Goal: Task Accomplishment & Management: Manage account settings

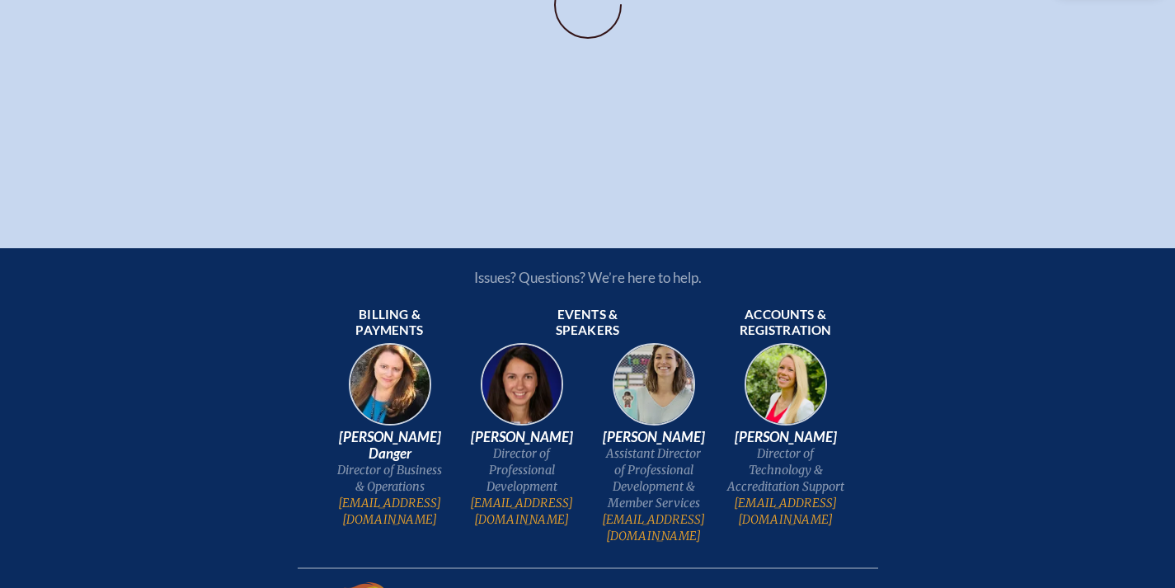
scroll to position [0, 12]
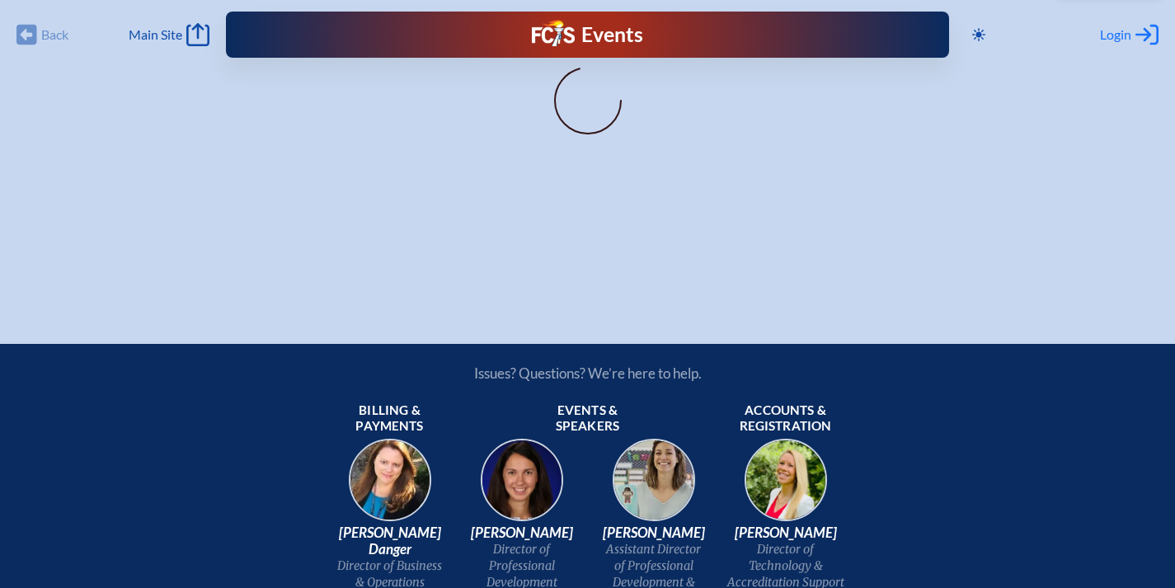
click at [1106, 31] on span "Login" at bounding box center [1115, 34] width 31 height 16
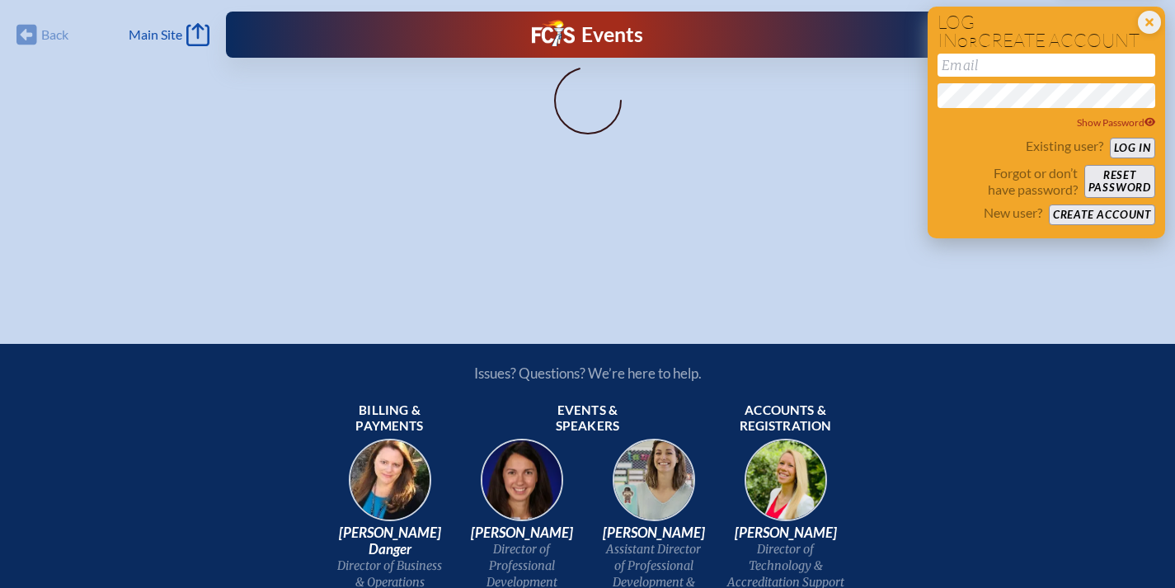
drag, startPoint x: 1054, startPoint y: 65, endPoint x: 1054, endPoint y: 55, distance: 9.9
click at [1054, 64] on input "email" at bounding box center [1047, 65] width 218 height 23
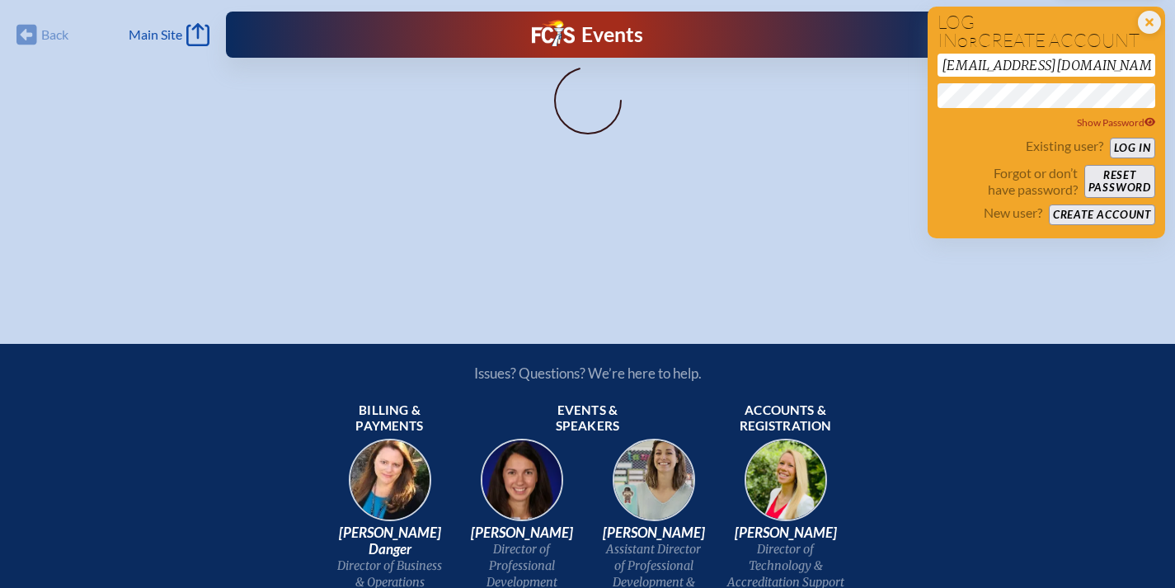
type input "jfineberg@oda.edu"
click at [1118, 148] on button "Log in" at bounding box center [1132, 148] width 45 height 21
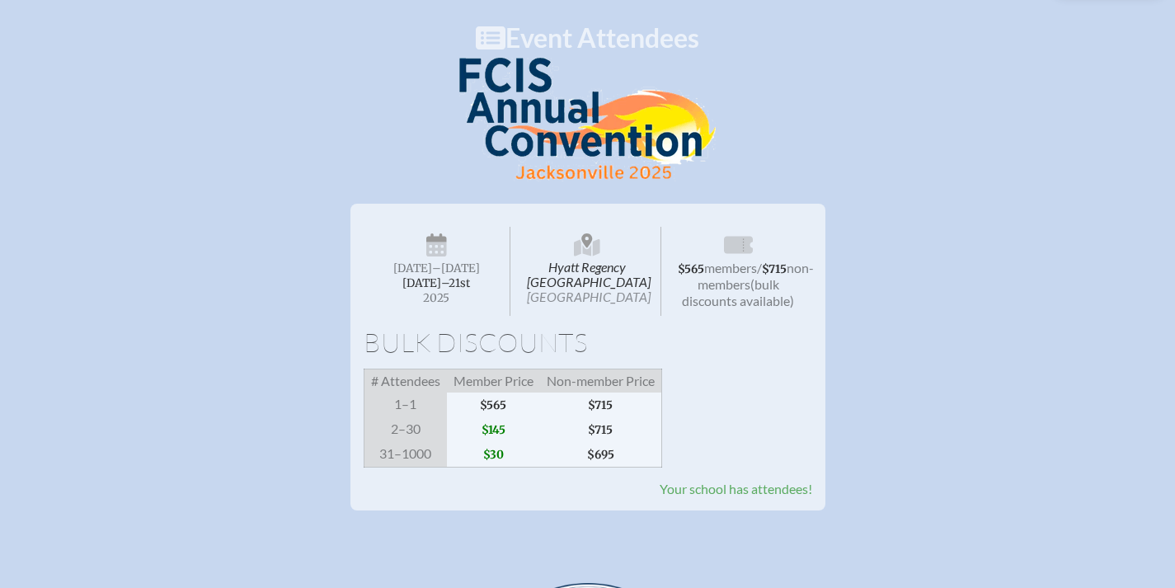
scroll to position [148, 1]
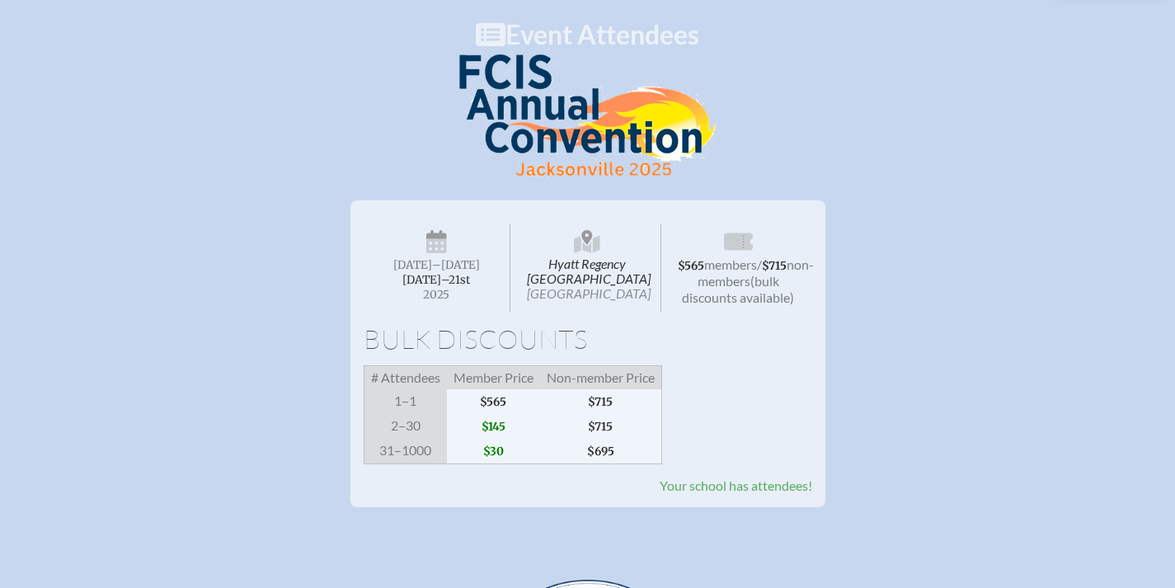
click at [714, 478] on span "Your school has attendees!" at bounding box center [736, 486] width 153 height 16
click at [726, 478] on span "Your school has attendees!" at bounding box center [736, 486] width 153 height 16
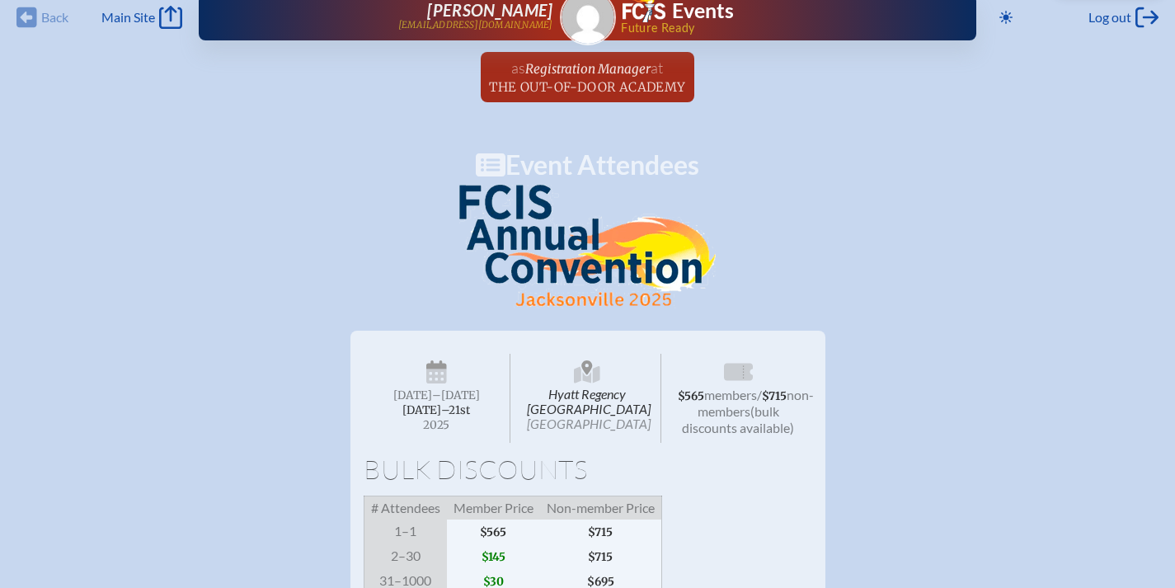
scroll to position [25, 1]
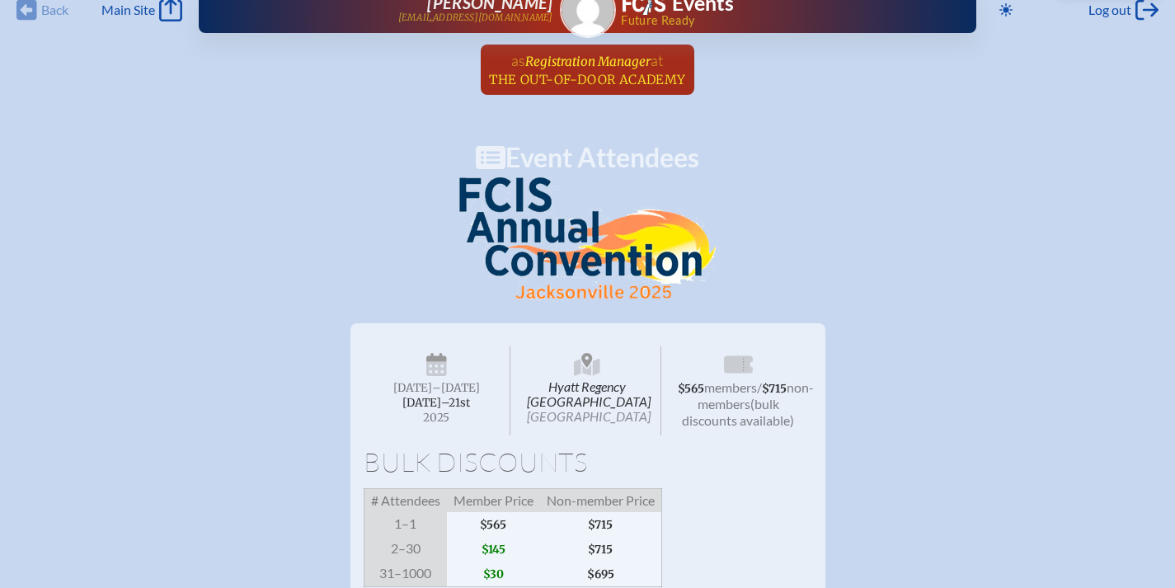
click at [569, 81] on span "The Out-of-Door Academy" at bounding box center [587, 80] width 196 height 16
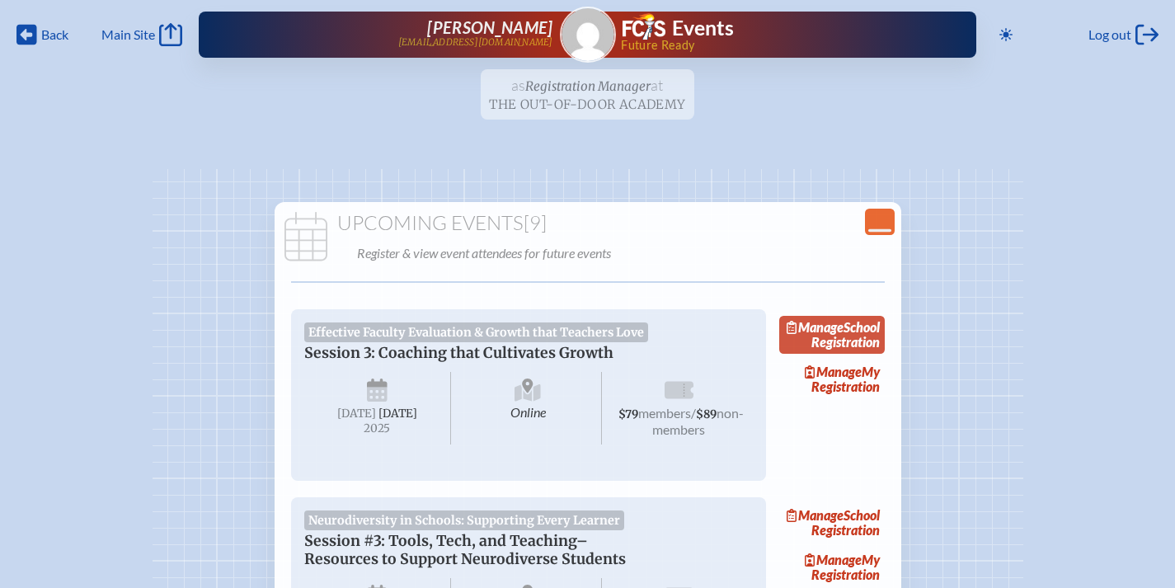
click at [844, 332] on span "Manage" at bounding box center [815, 327] width 57 height 16
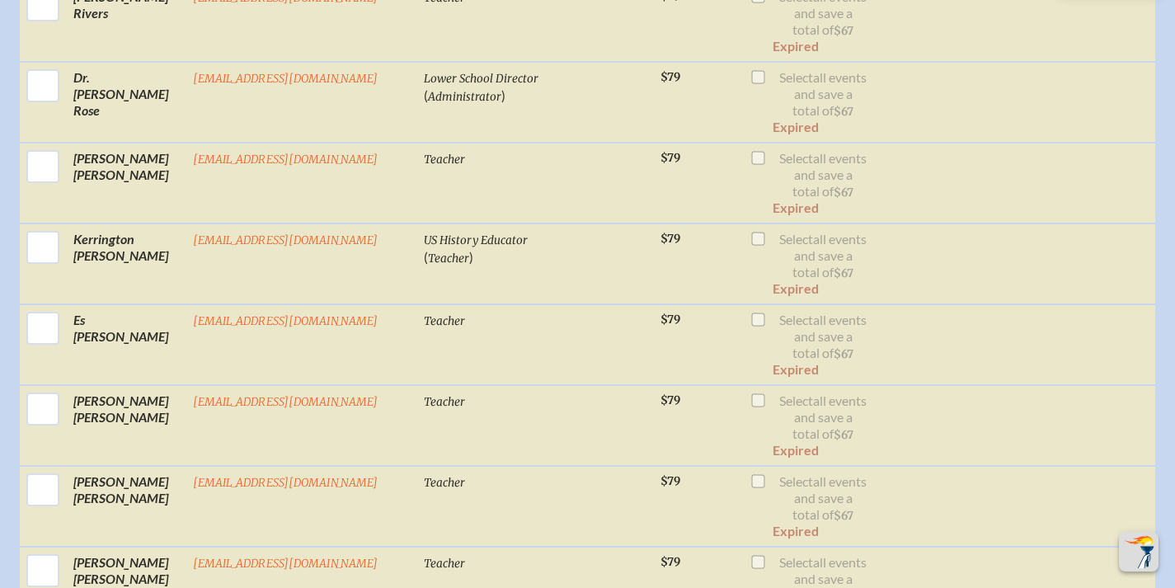
scroll to position [2923, 11]
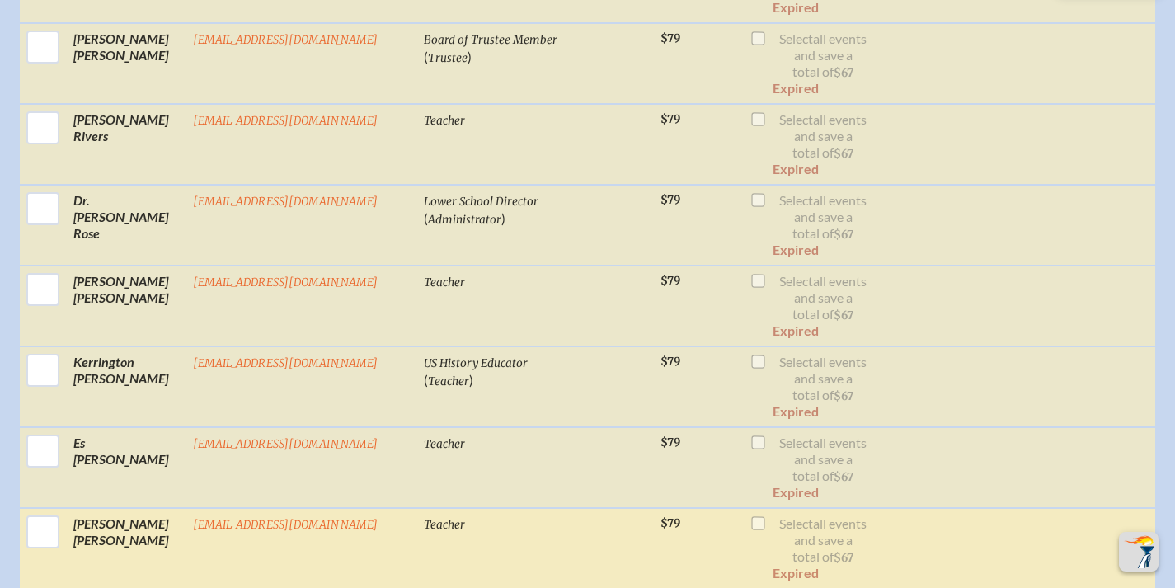
scroll to position [2753, 3]
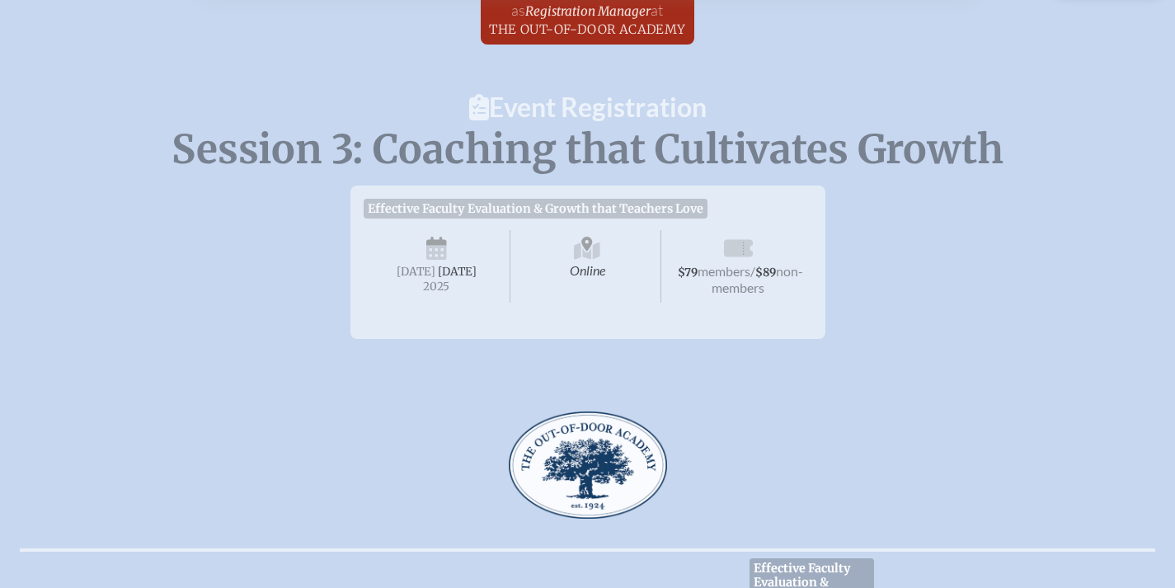
scroll to position [0, 0]
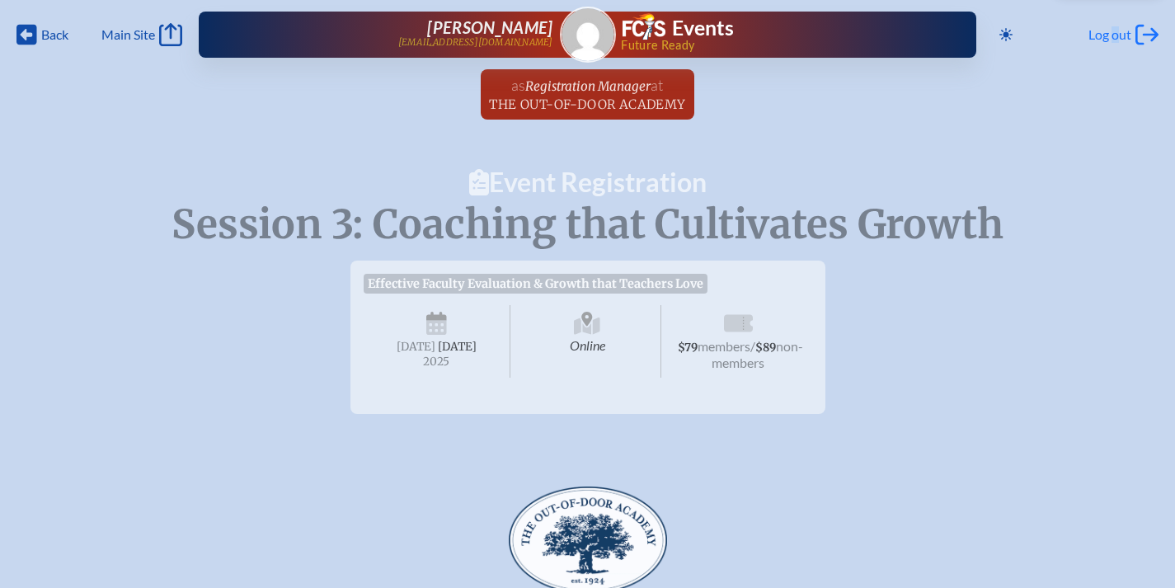
click at [1112, 31] on span "Log out" at bounding box center [1110, 34] width 43 height 16
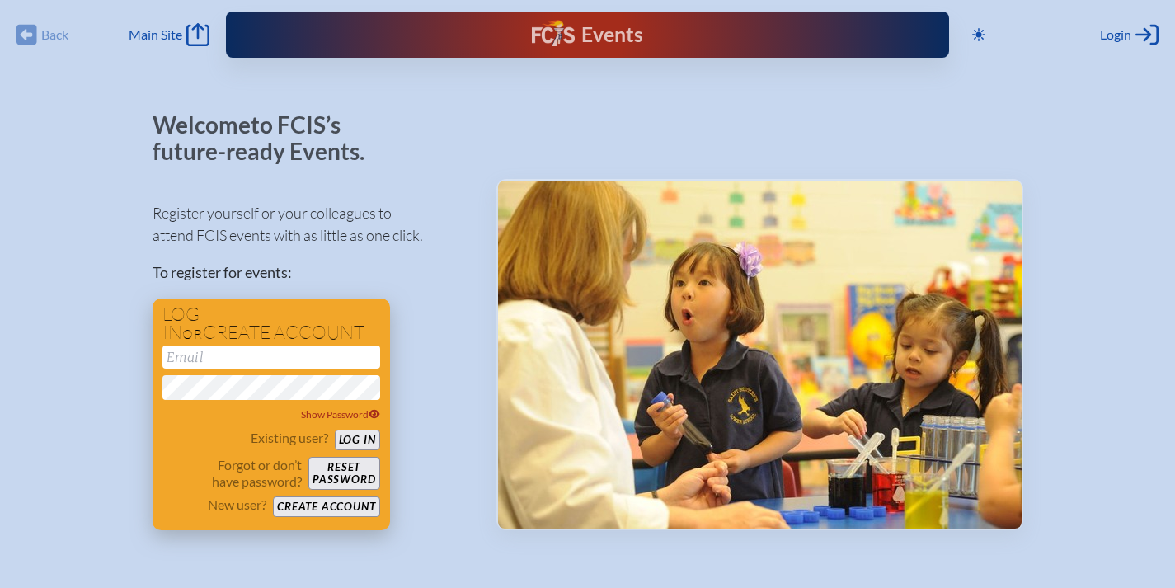
click at [248, 356] on input "email" at bounding box center [272, 357] width 218 height 23
click at [233, 352] on input "email" at bounding box center [272, 357] width 218 height 23
type input "[EMAIL_ADDRESS][DOMAIN_NAME]"
click at [359, 440] on button "Log in" at bounding box center [357, 440] width 45 height 21
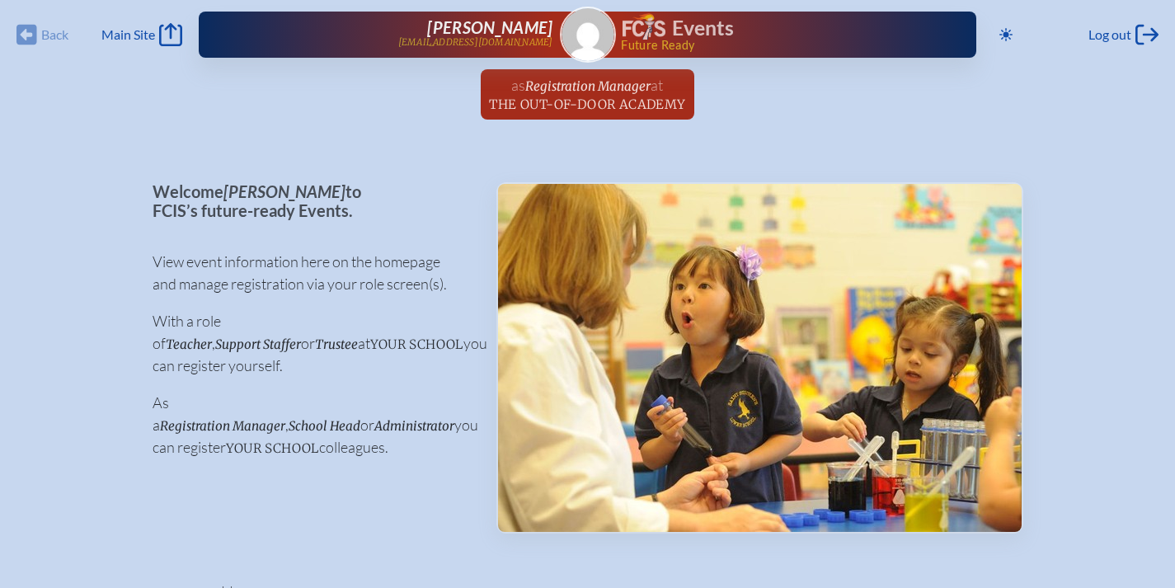
click at [415, 191] on p "Welcome [PERSON_NAME] to FCIS’s future-ready Events." at bounding box center [312, 200] width 318 height 37
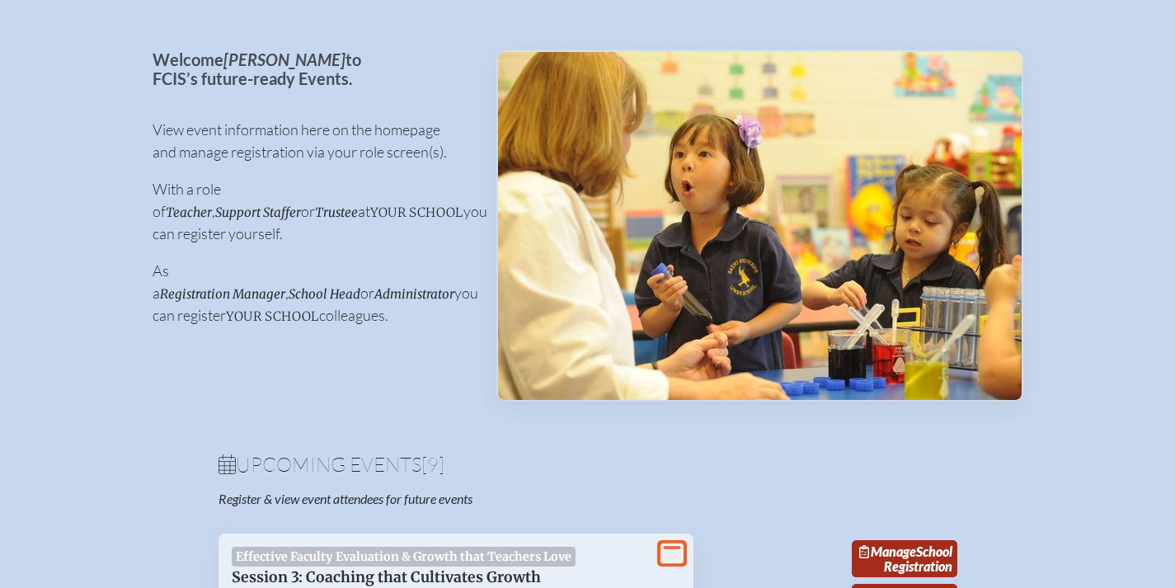
scroll to position [0, 2]
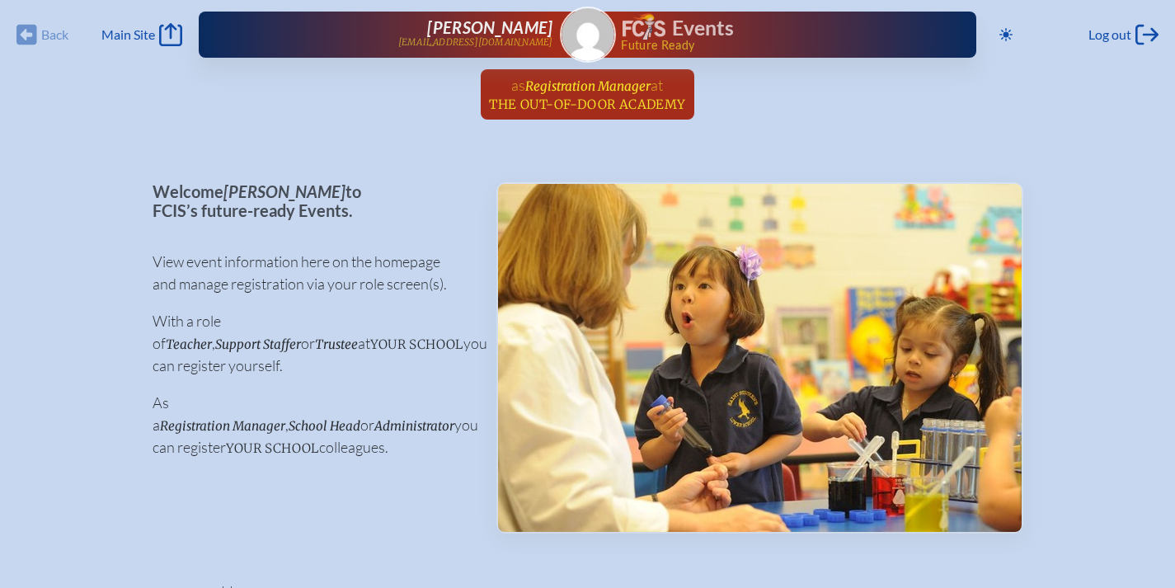
click at [605, 95] on span "at The Out-of-Door Academy" at bounding box center [587, 94] width 196 height 36
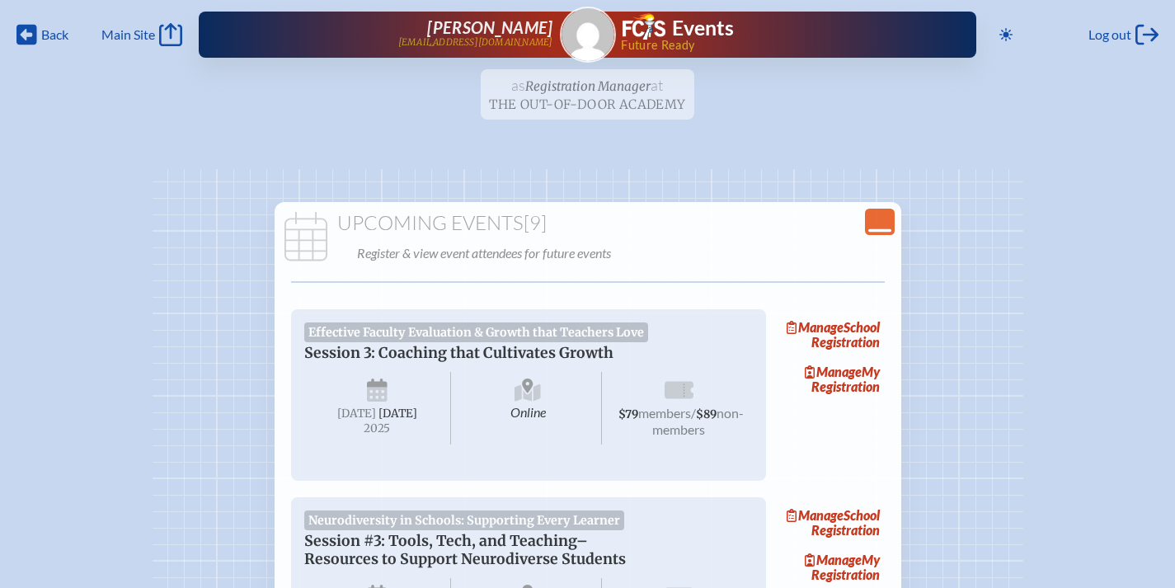
click at [888, 222] on icon "Close Console" at bounding box center [880, 221] width 23 height 23
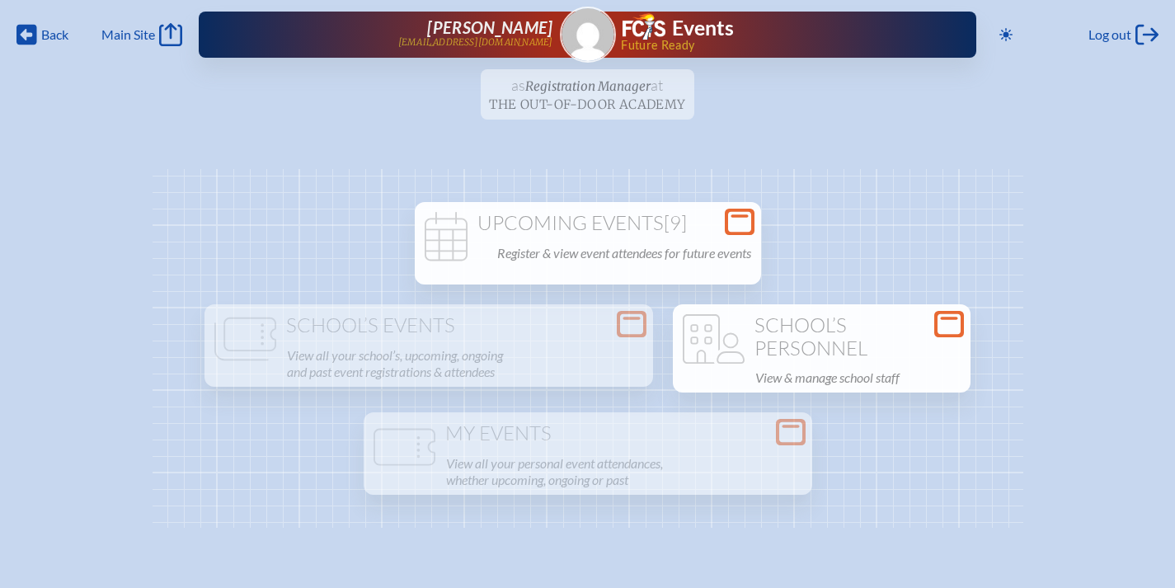
click at [847, 355] on h1 "School’s Personnel" at bounding box center [822, 336] width 285 height 45
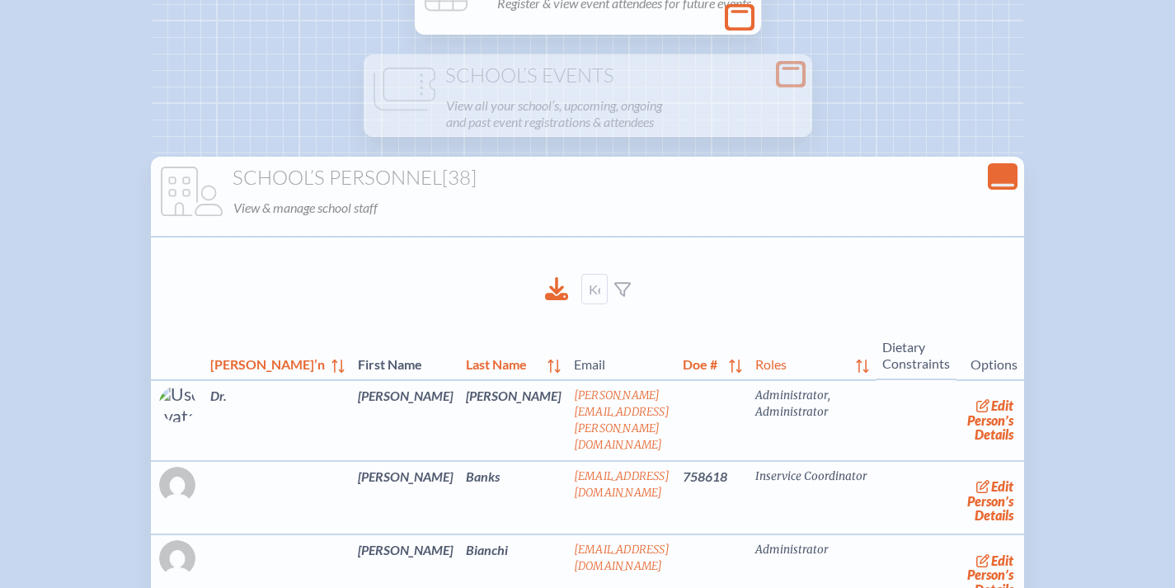
scroll to position [243, 0]
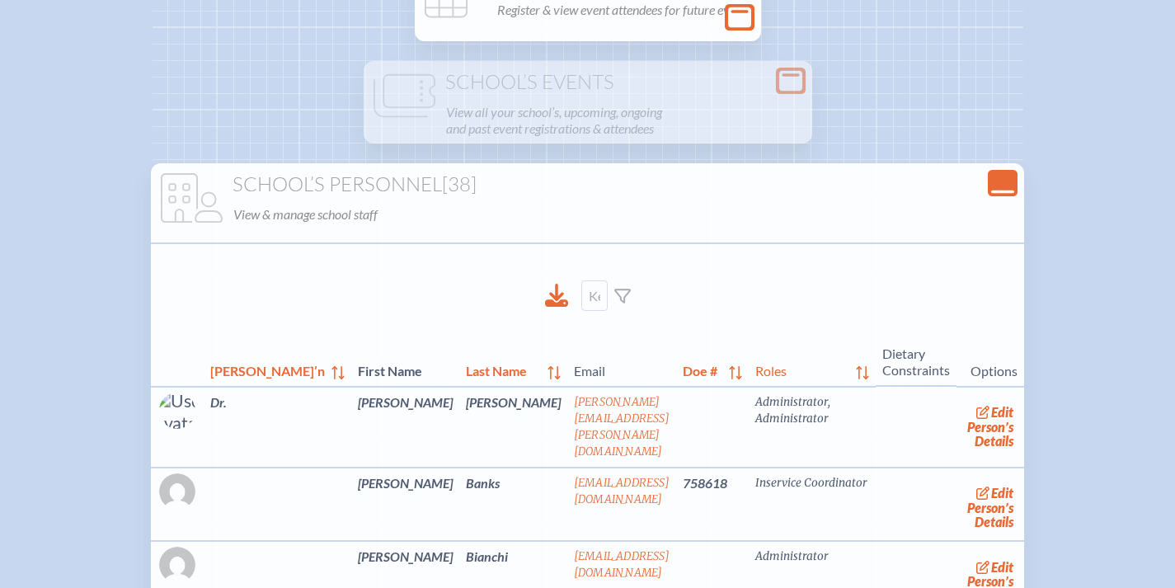
click at [992, 189] on icon "Close Console" at bounding box center [1003, 183] width 23 height 23
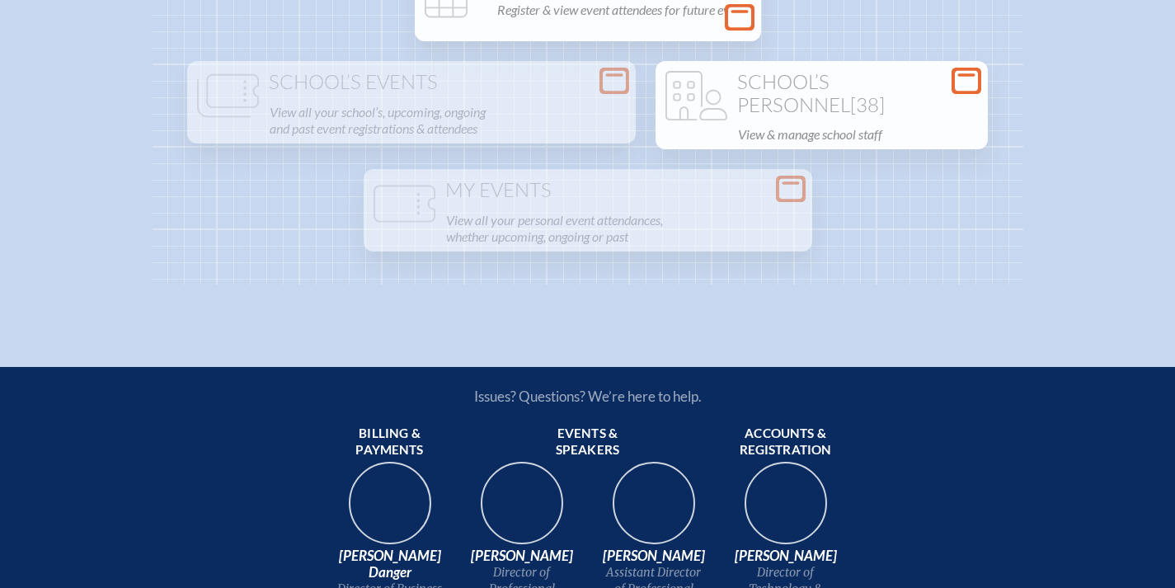
click at [738, 146] on p "View & manage school staff" at bounding box center [858, 134] width 240 height 23
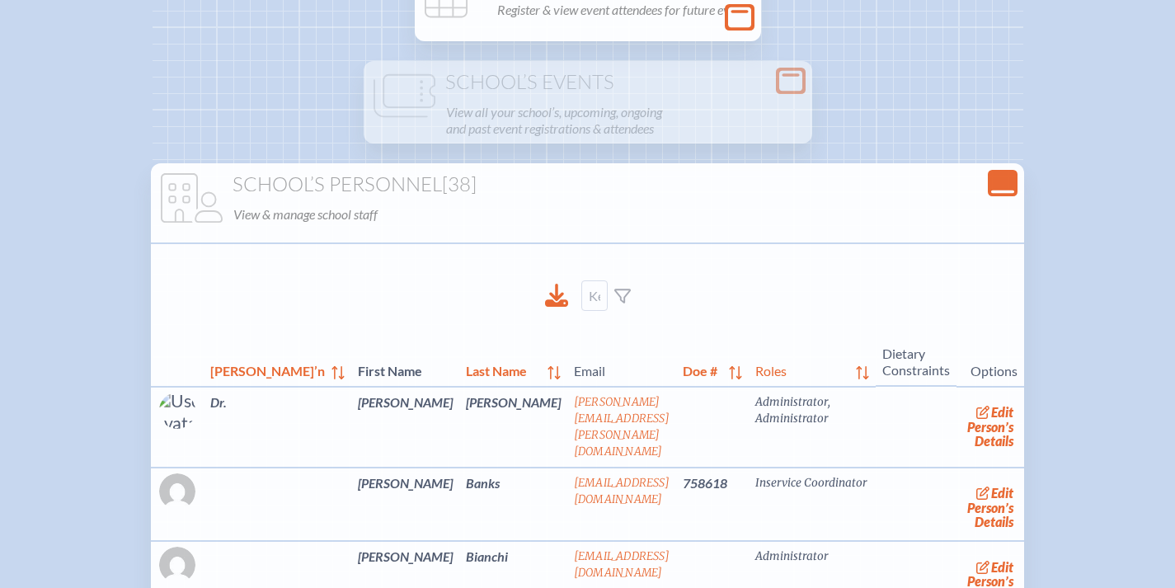
click at [325, 213] on p "View & manage school staff" at bounding box center [624, 214] width 782 height 23
click at [216, 189] on icon at bounding box center [192, 207] width 62 height 69
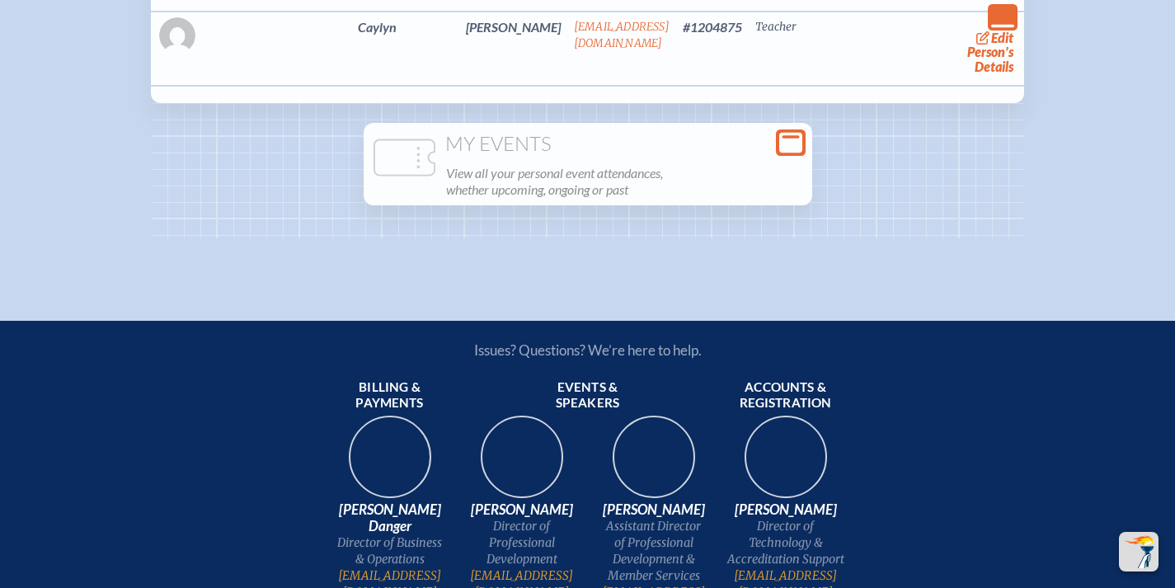
scroll to position [3353, 2]
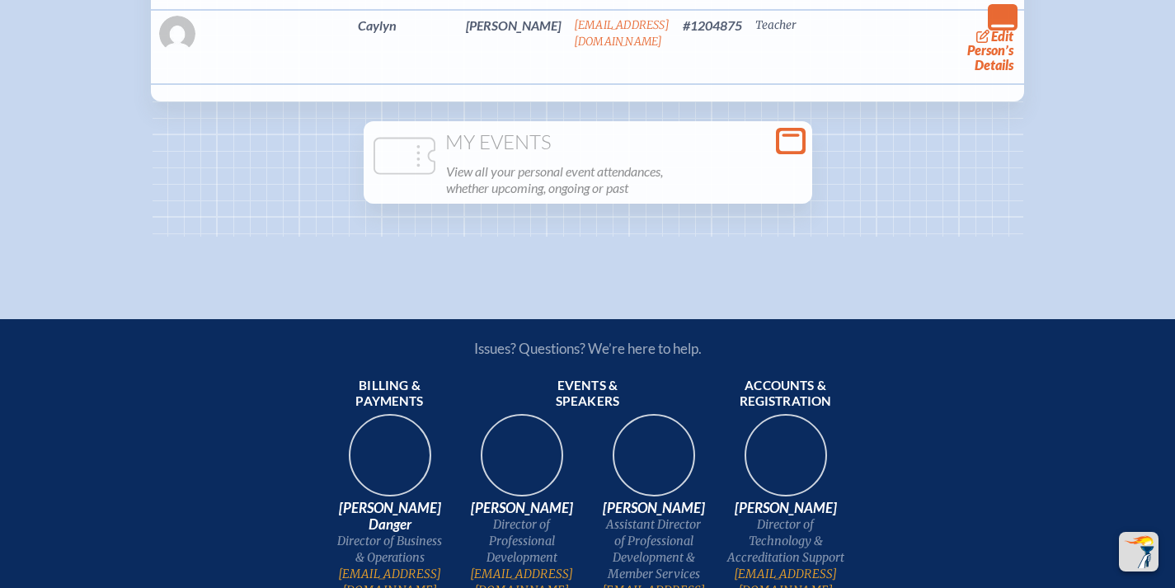
click at [790, 134] on icon at bounding box center [791, 140] width 23 height 21
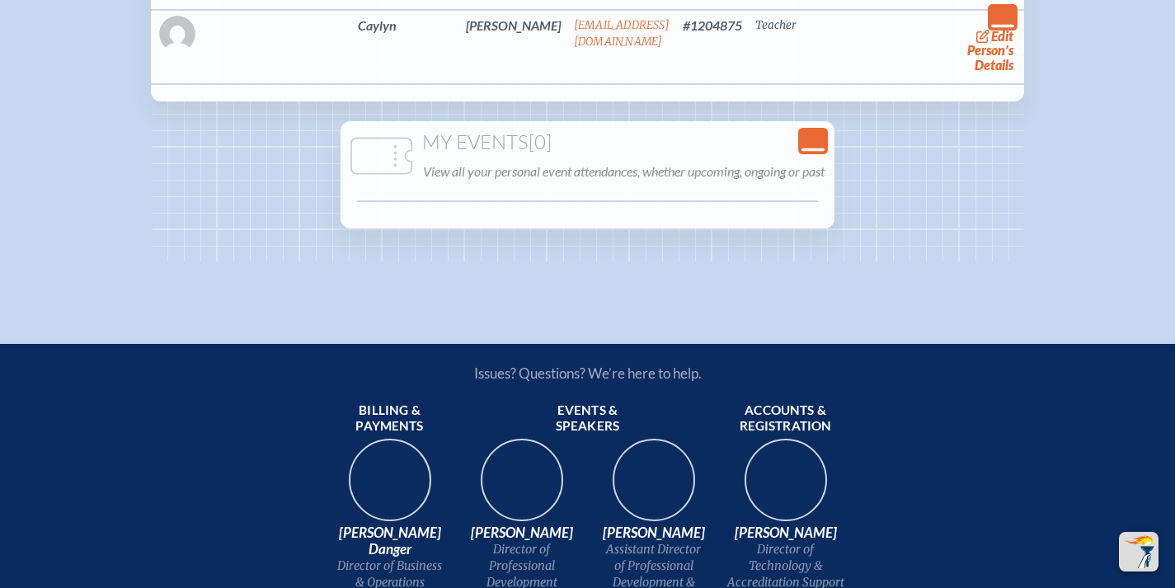
click at [812, 141] on icon "Close Console" at bounding box center [813, 141] width 23 height 23
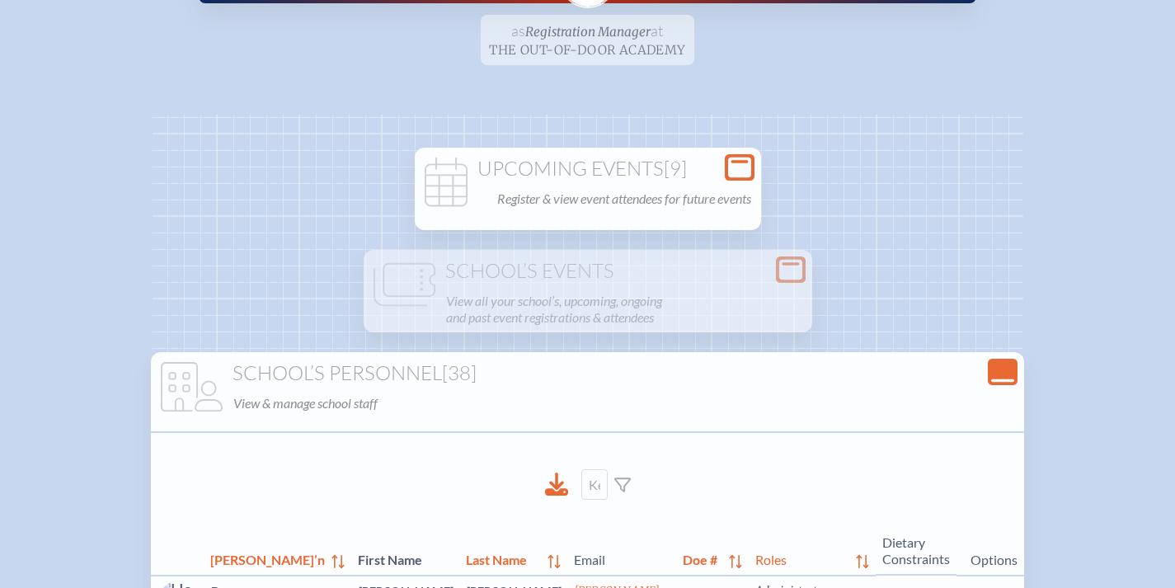
scroll to position [0, 2]
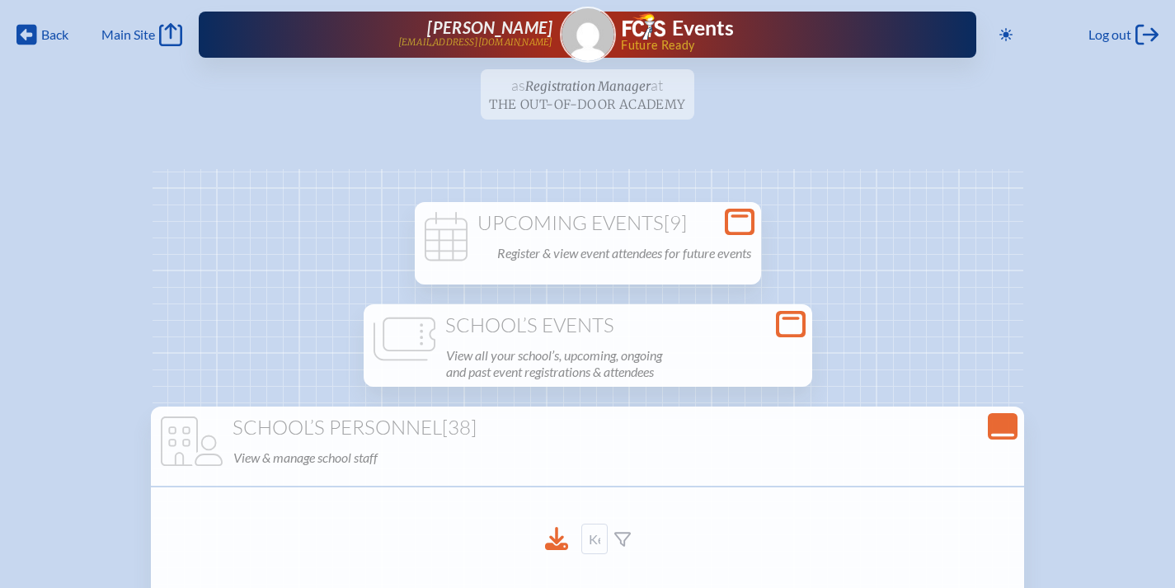
click at [456, 327] on h1 "School’s Events" at bounding box center [588, 325] width 436 height 23
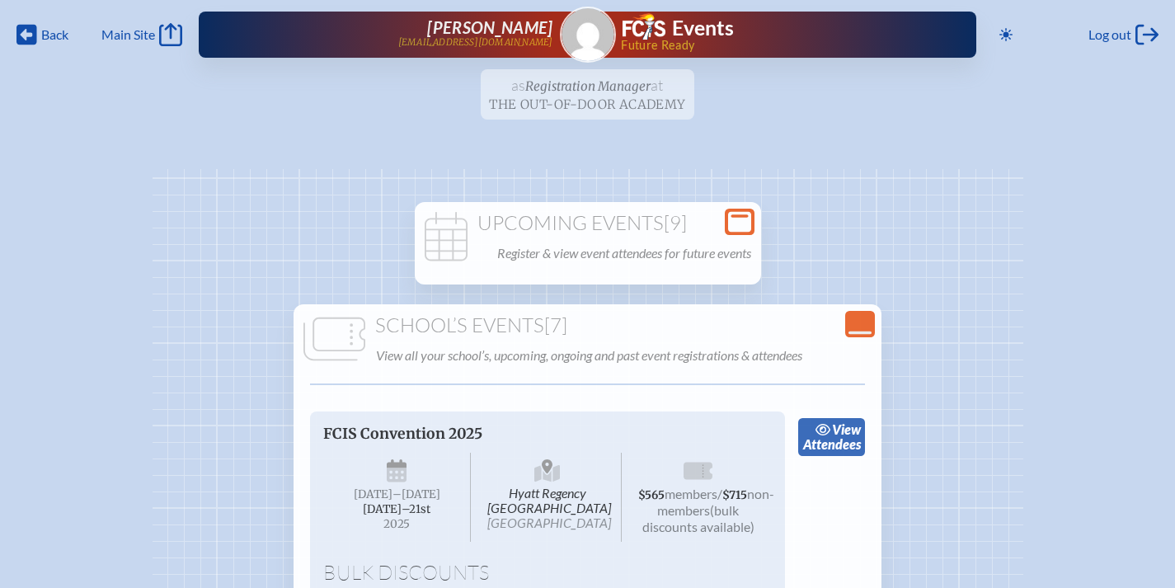
click at [830, 435] on icon at bounding box center [824, 429] width 16 height 13
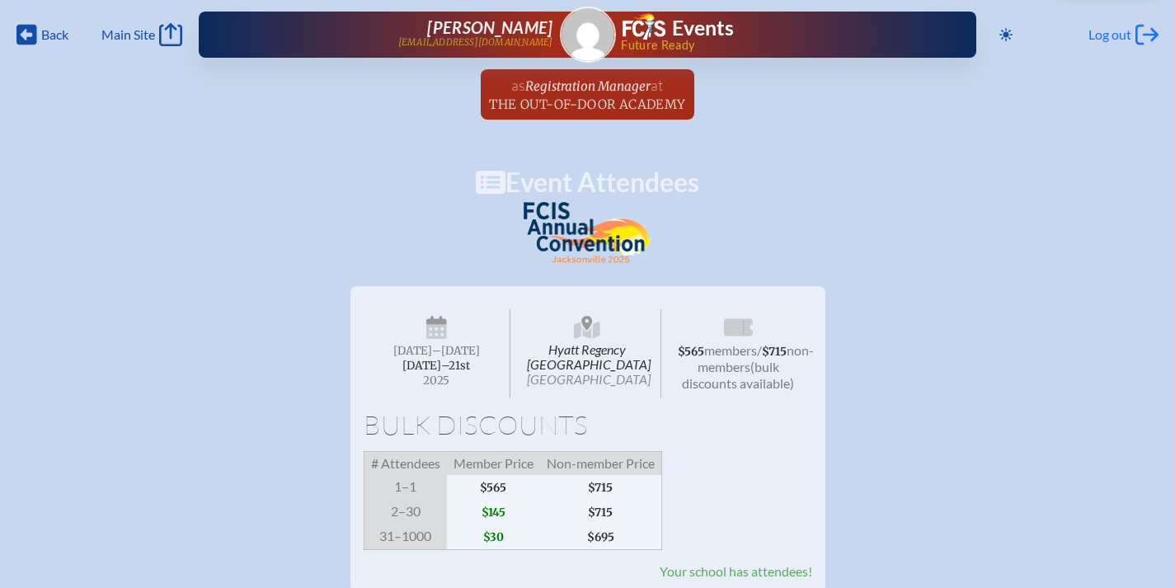
click at [1104, 39] on span "Log out" at bounding box center [1110, 34] width 43 height 16
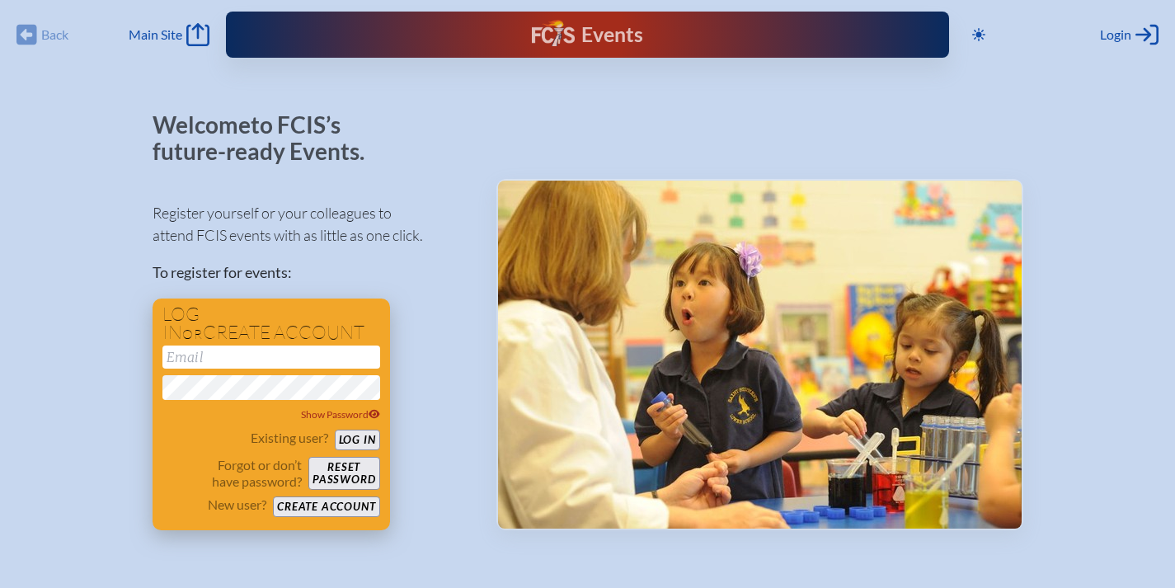
click at [299, 506] on button "Create account" at bounding box center [326, 507] width 106 height 21
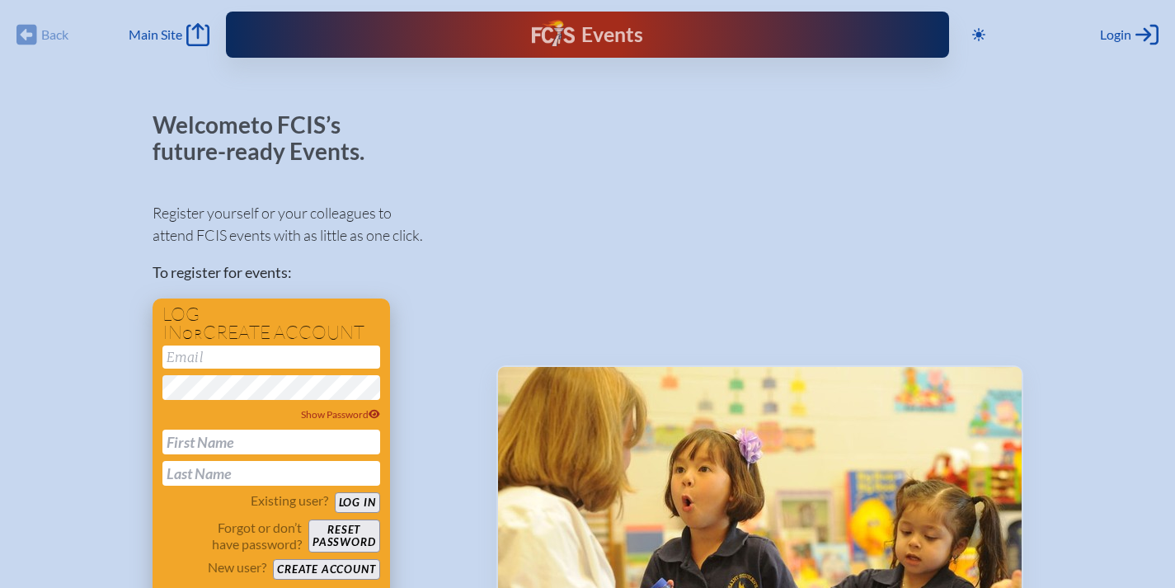
click at [281, 355] on input "email" at bounding box center [272, 357] width 218 height 23
type input "[EMAIL_ADDRESS][DOMAIN_NAME]"
drag, startPoint x: 363, startPoint y: 504, endPoint x: 424, endPoint y: 420, distance: 103.9
click at [425, 422] on div "Register yourself or your colleagues to attend FCIS events with as little as on…" at bounding box center [312, 452] width 318 height 530
click at [363, 504] on button "Log in" at bounding box center [357, 502] width 45 height 21
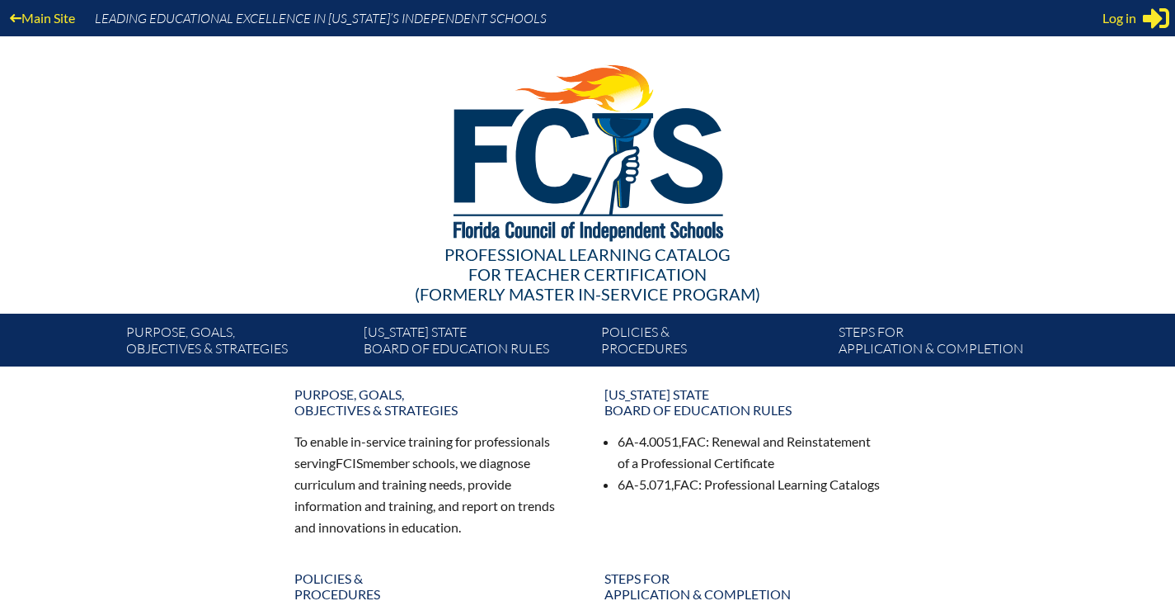
click at [1126, 16] on span "Log in" at bounding box center [1120, 18] width 34 height 20
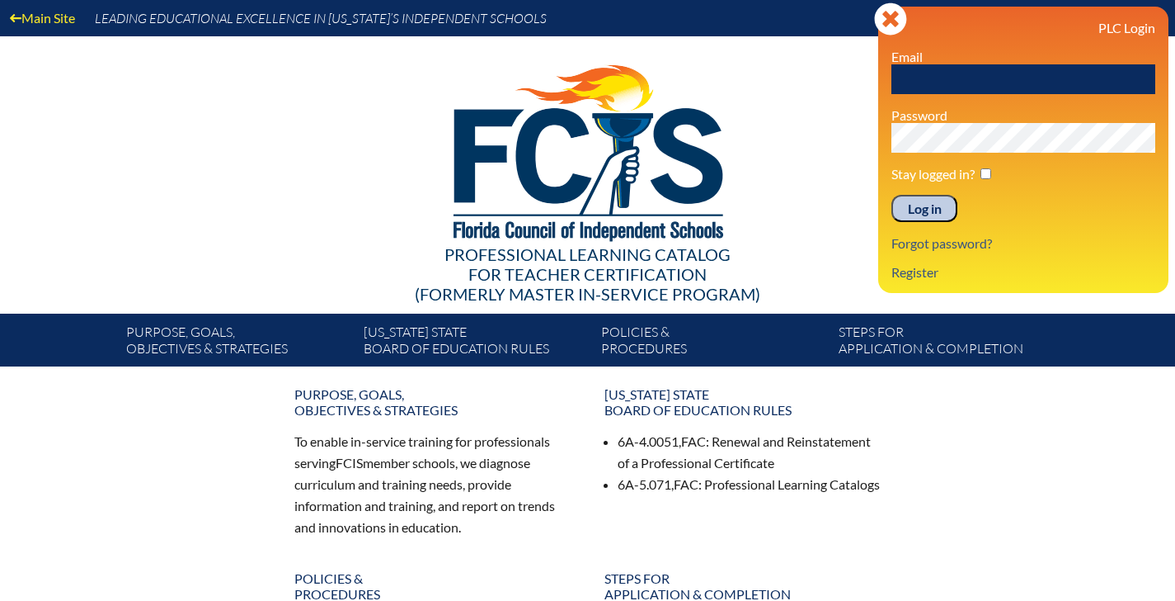
click at [1012, 82] on input "text" at bounding box center [1024, 79] width 264 height 30
type input "[EMAIL_ADDRESS][DOMAIN_NAME]"
click at [927, 213] on input "Log in" at bounding box center [925, 209] width 66 height 28
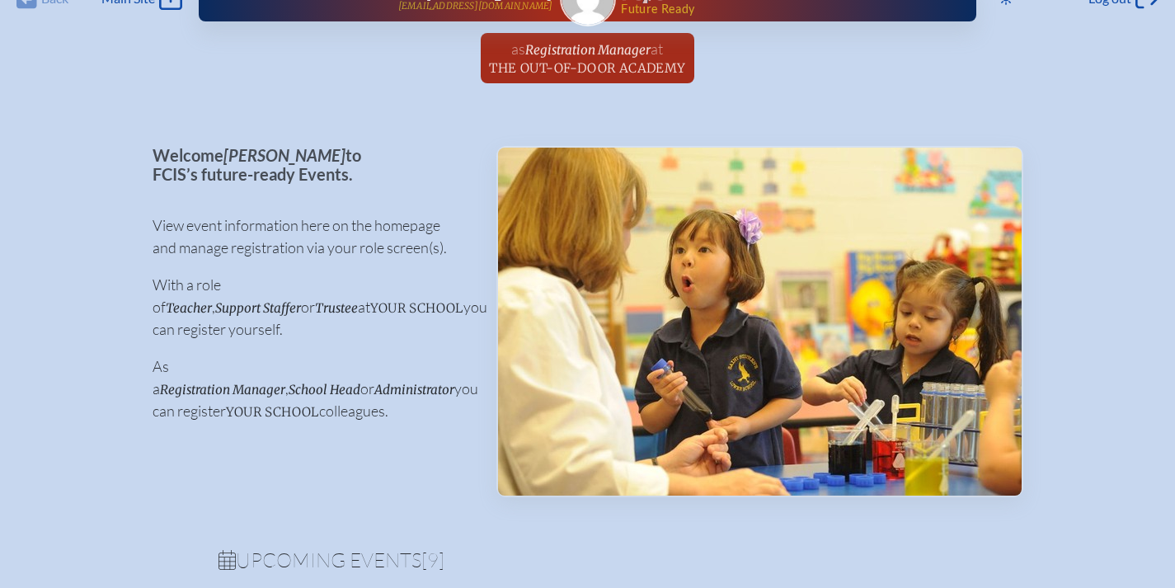
scroll to position [0, 1]
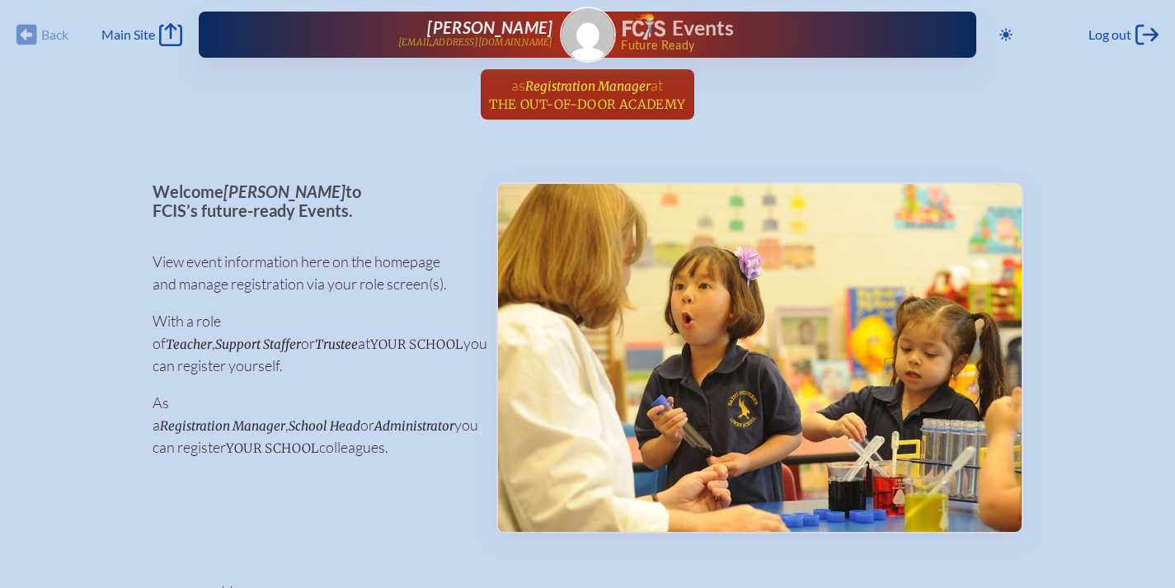
click at [582, 108] on span "The Out-of-Door Academy" at bounding box center [587, 105] width 196 height 16
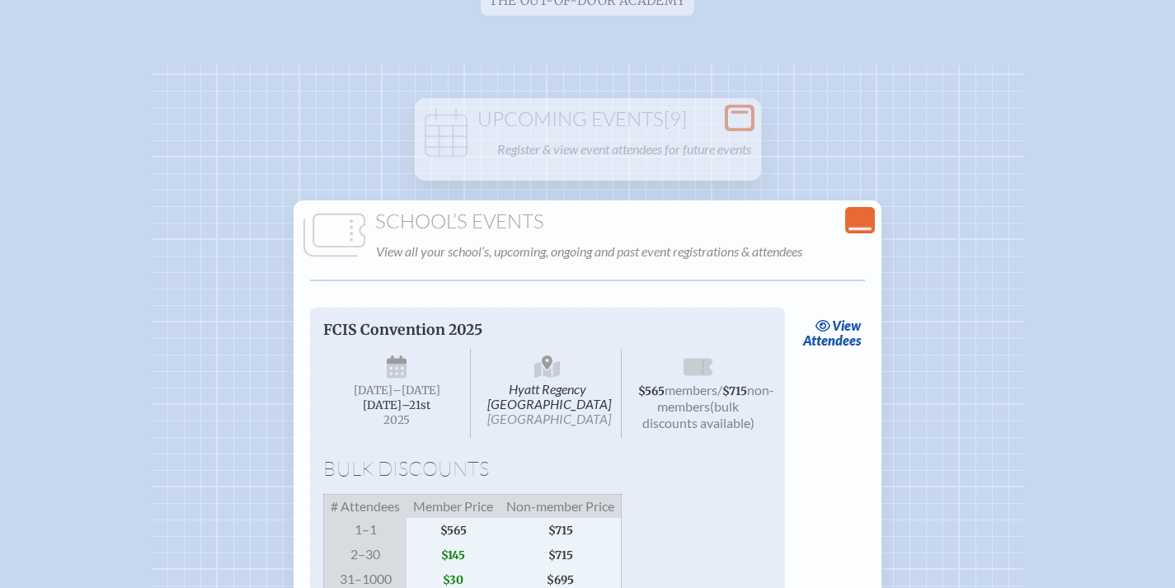
scroll to position [120, 0]
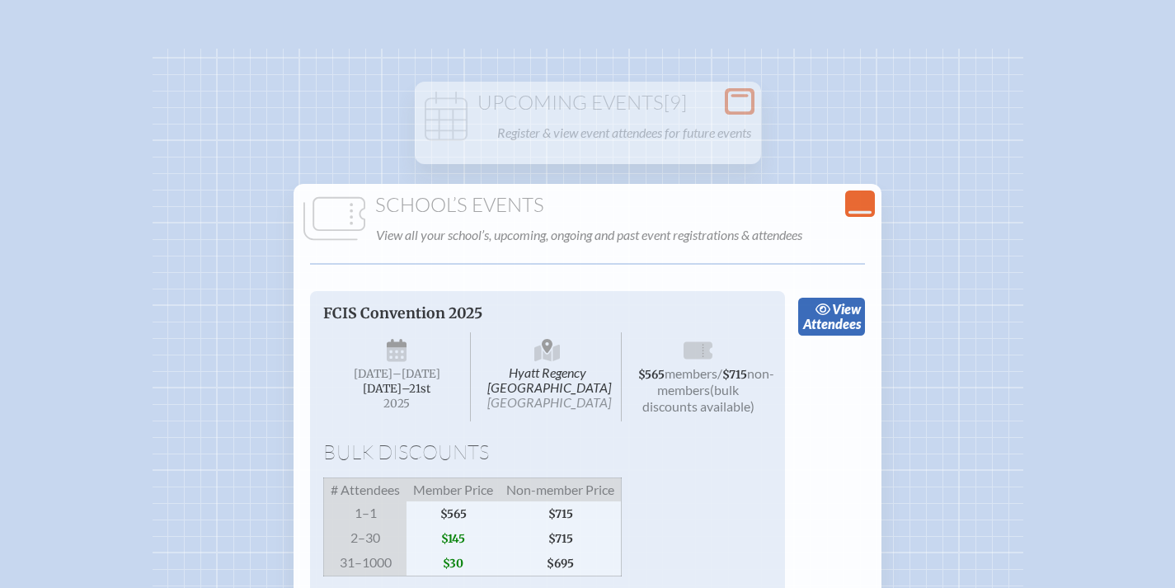
click at [835, 324] on link "view Attendees" at bounding box center [831, 317] width 67 height 38
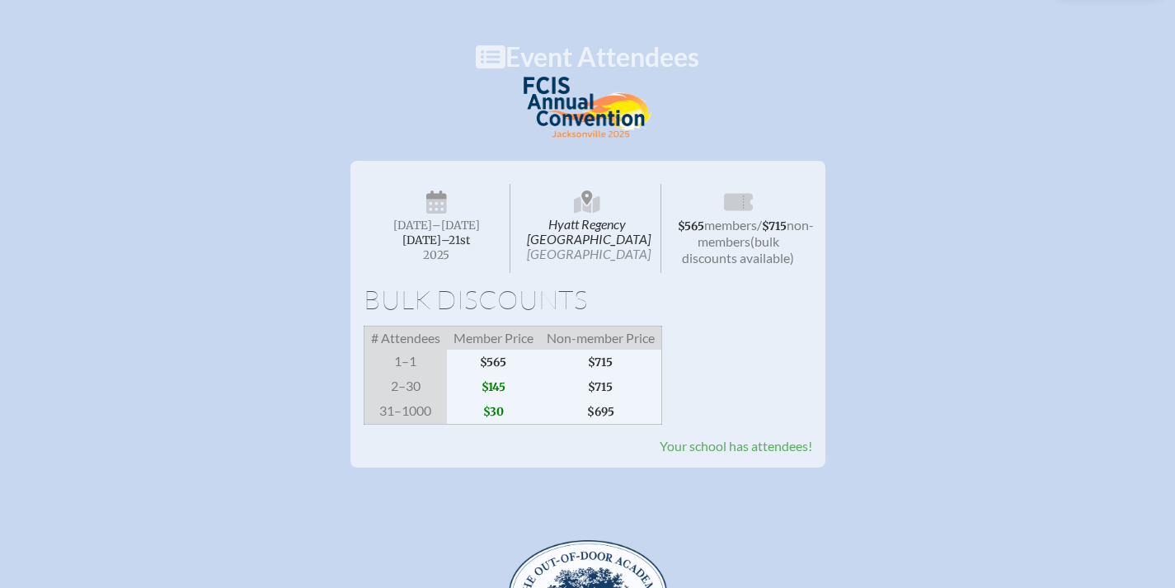
scroll to position [130, 0]
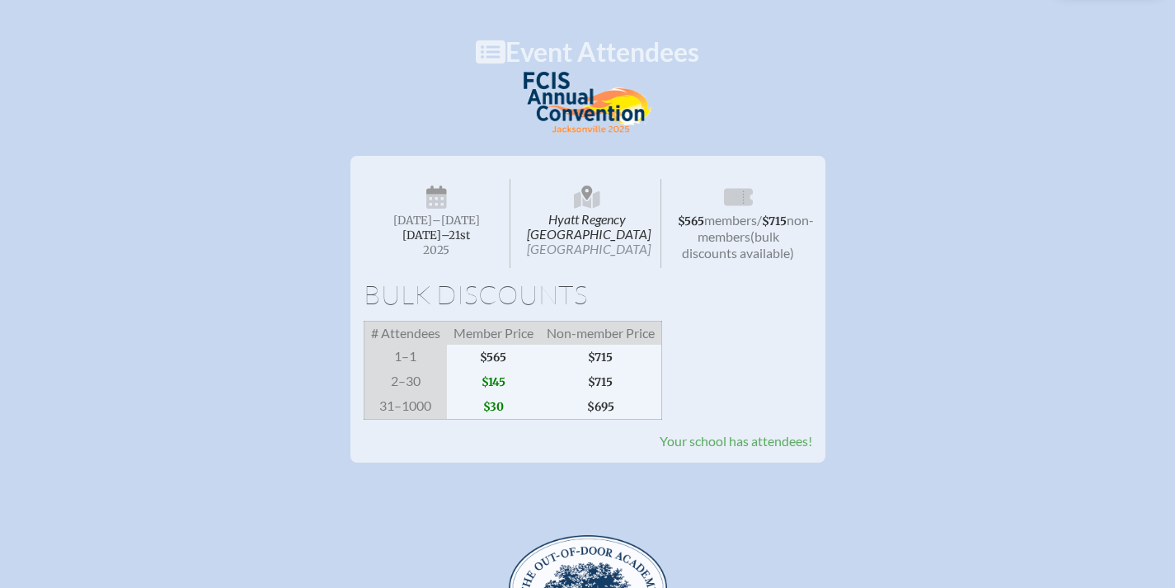
click at [735, 449] on span "Your school has attendees!" at bounding box center [736, 441] width 153 height 16
click at [732, 230] on span "non-members" at bounding box center [756, 228] width 116 height 32
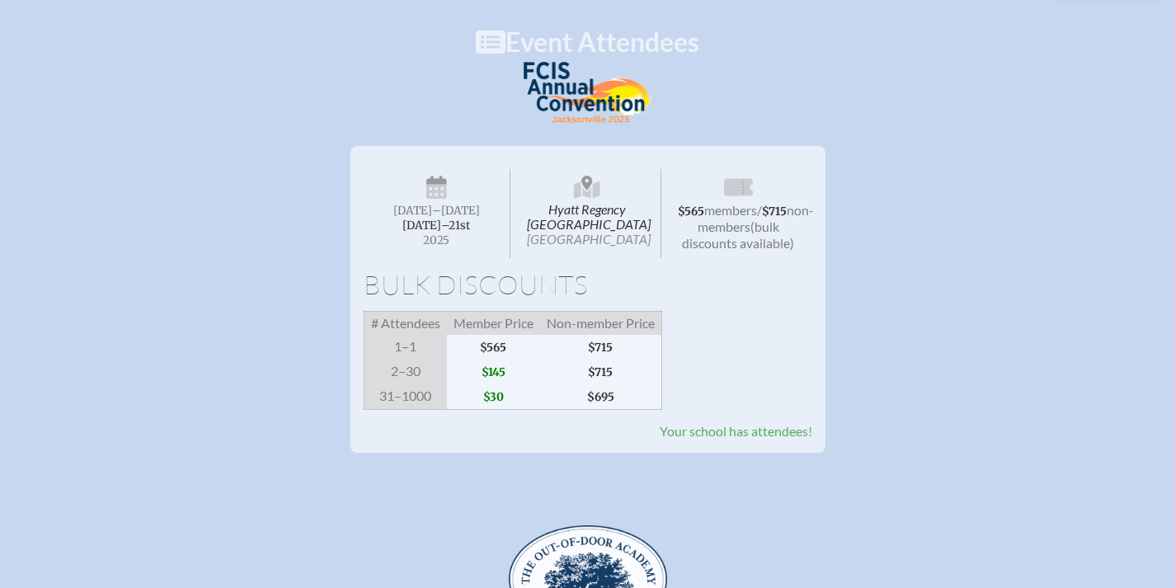
click at [677, 439] on span "Your school has attendees!" at bounding box center [736, 431] width 153 height 16
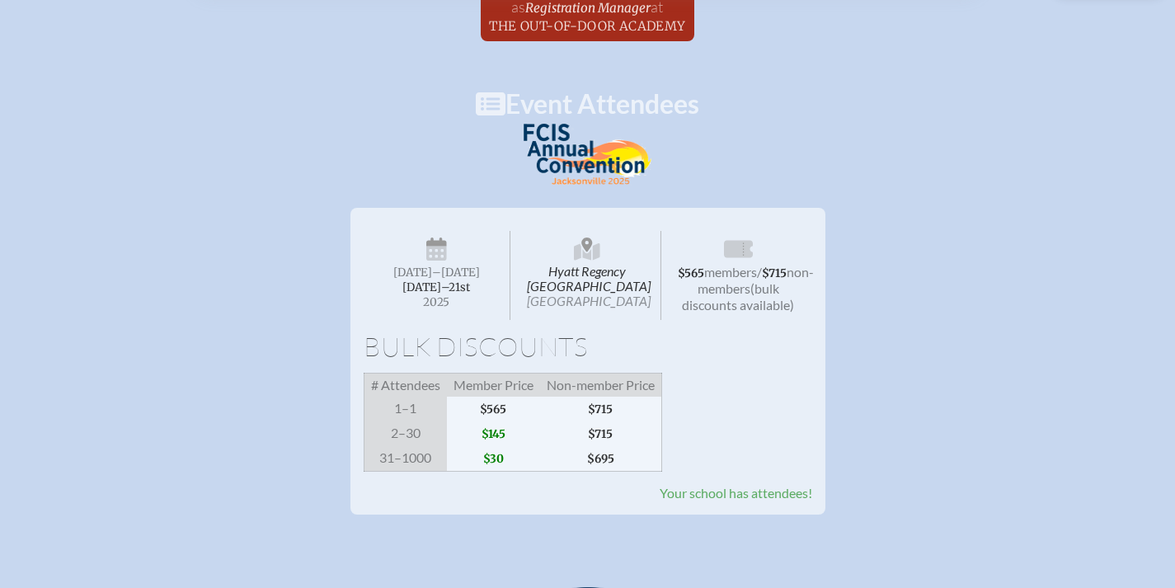
scroll to position [0, 0]
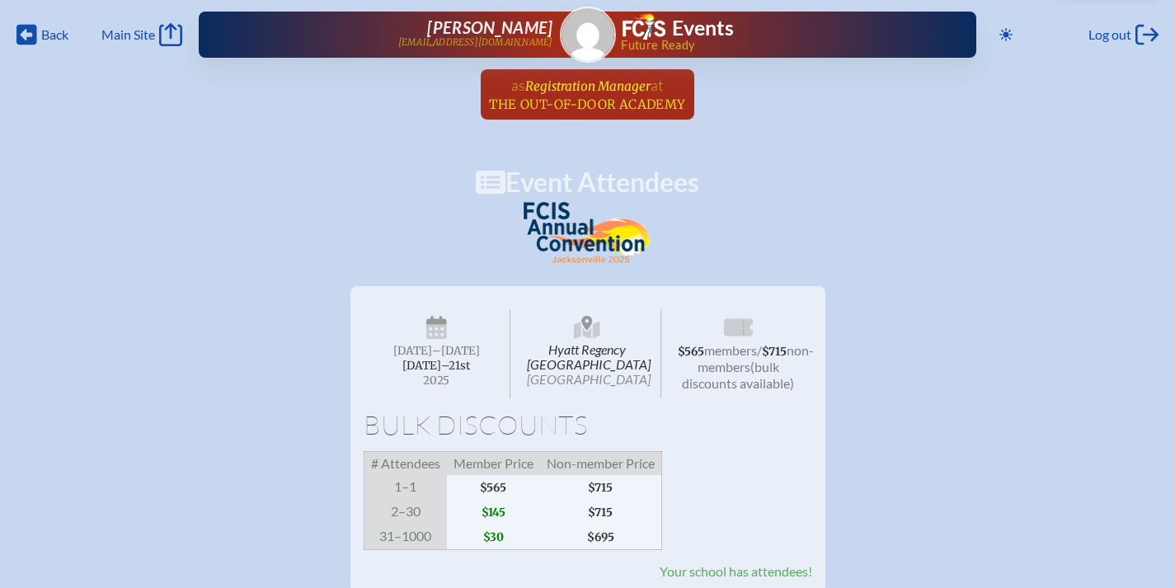
click at [563, 100] on span "The Out-of-Door Academy" at bounding box center [587, 105] width 196 height 16
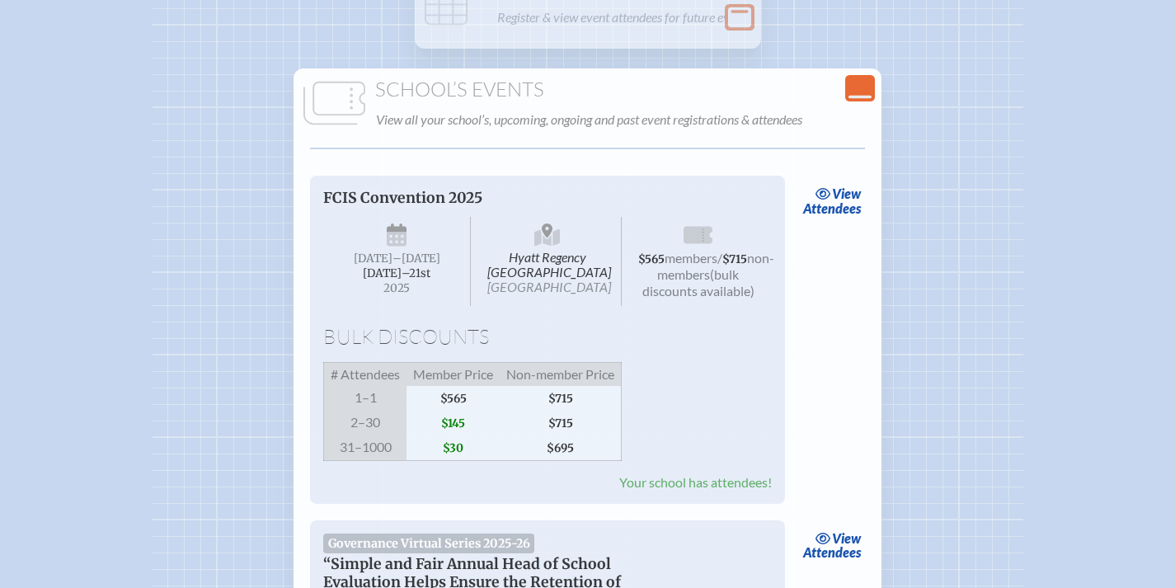
scroll to position [224, 0]
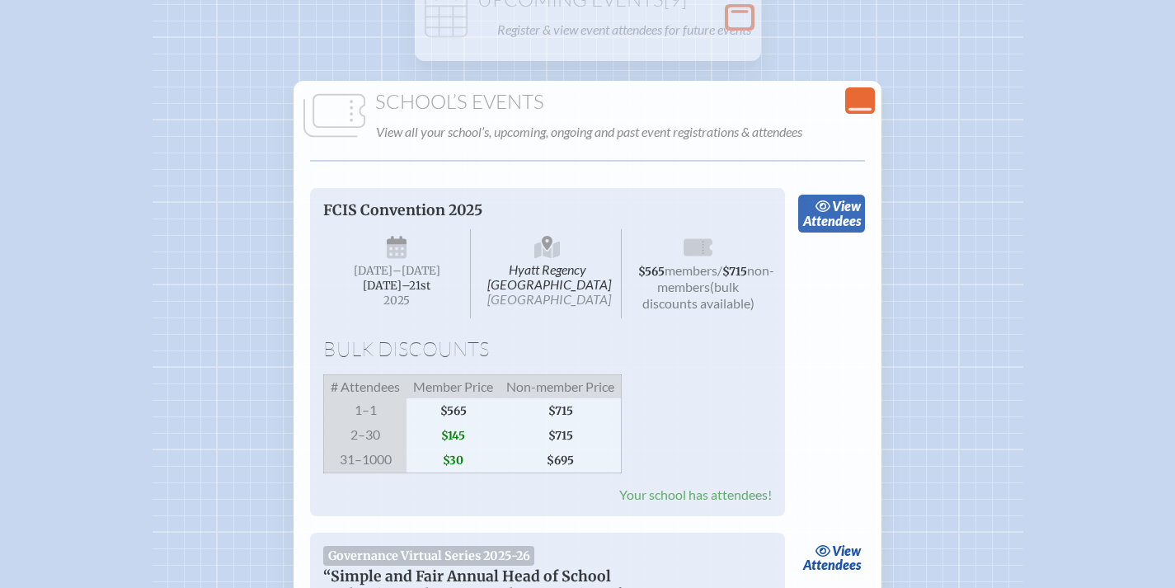
click at [837, 216] on link "view Attendees" at bounding box center [831, 214] width 67 height 38
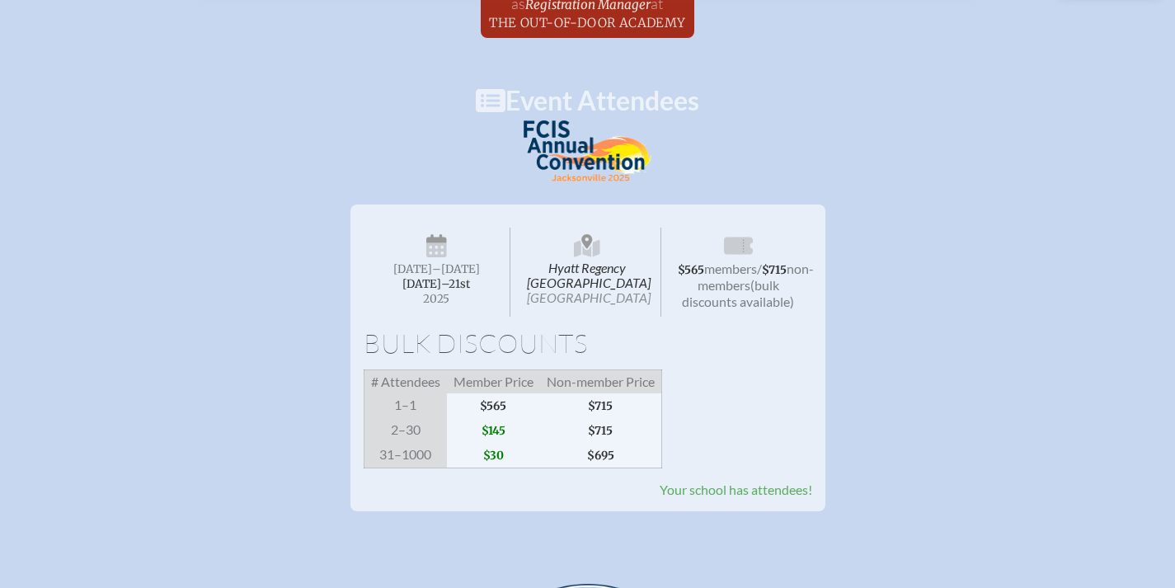
scroll to position [0, 1]
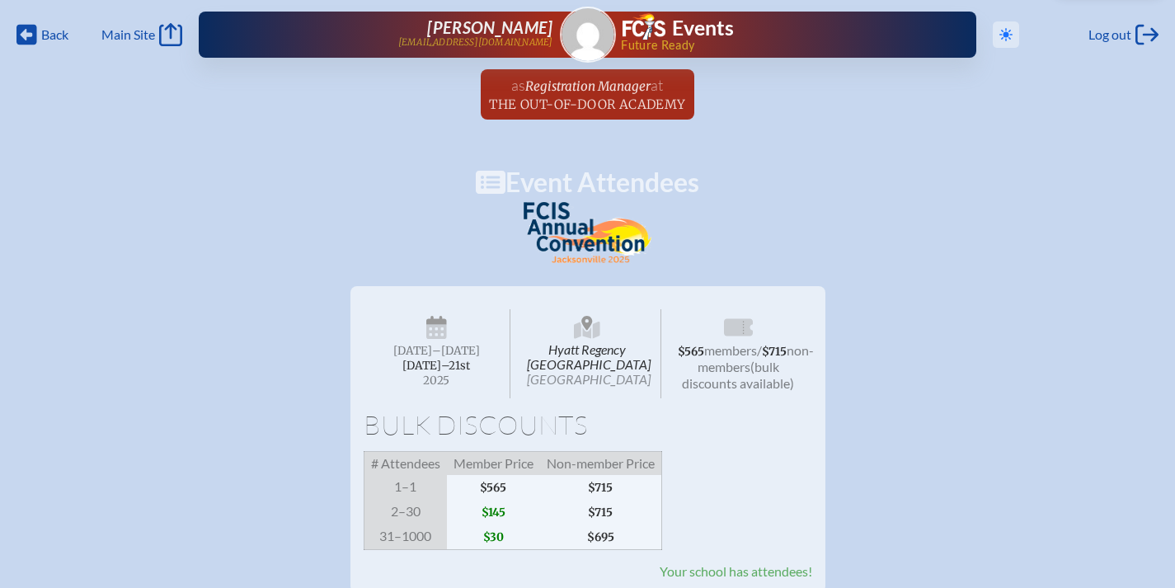
click at [1003, 35] on icon at bounding box center [1006, 34] width 13 height 13
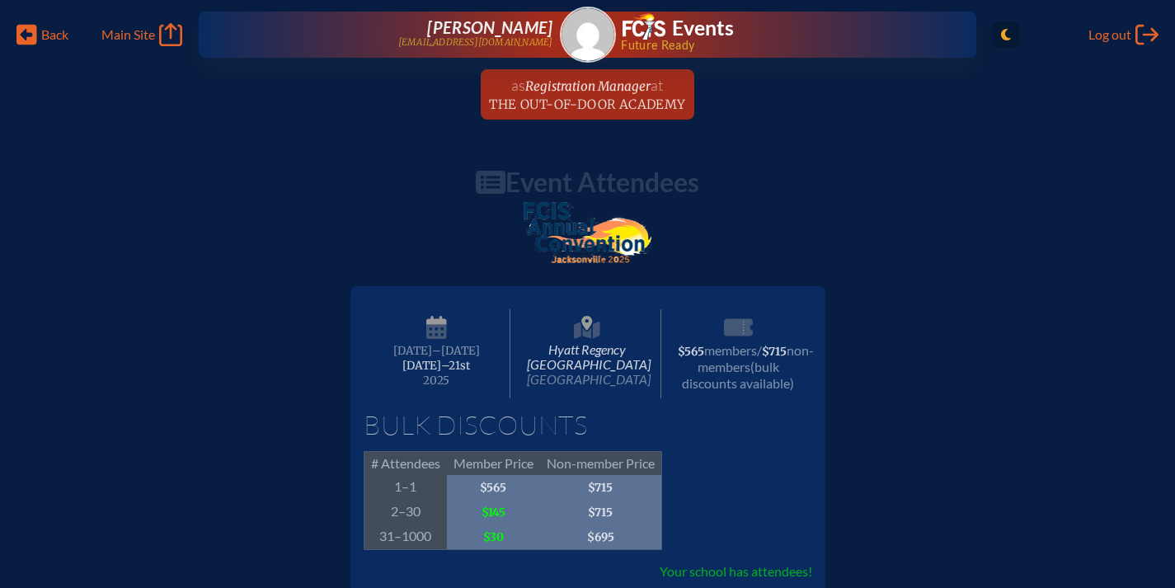
click at [1001, 38] on icon at bounding box center [1006, 35] width 10 height 12
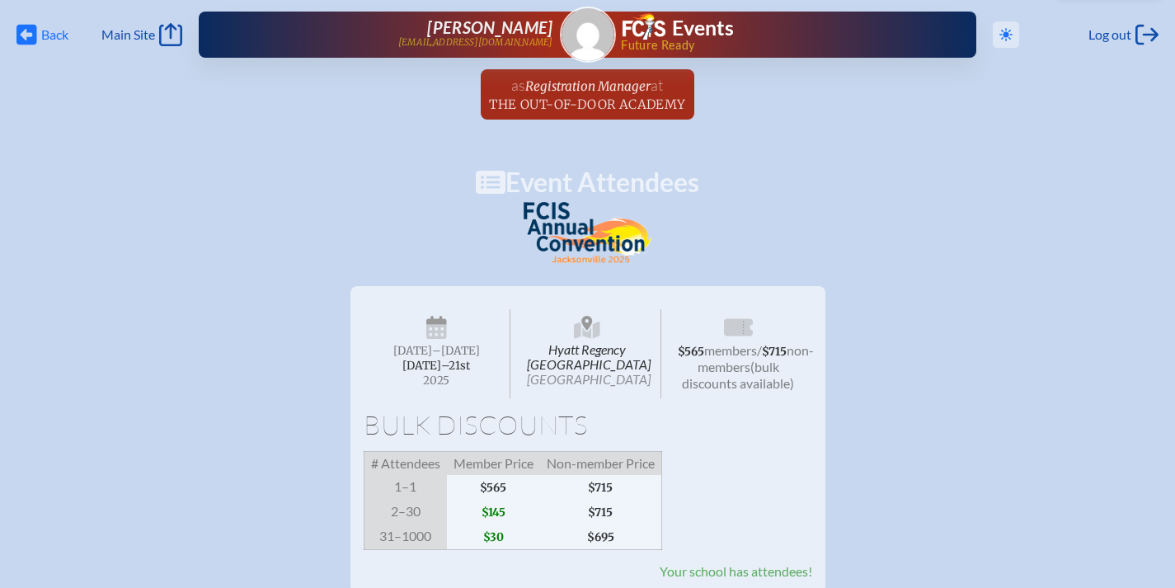
click at [30, 36] on icon "Back" at bounding box center [26, 34] width 21 height 23
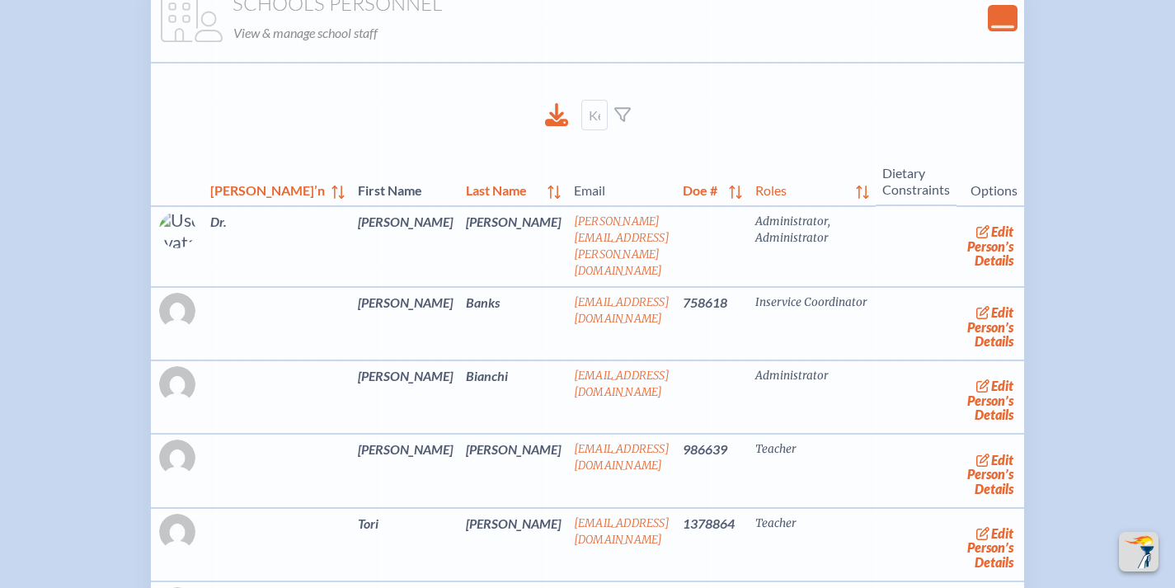
scroll to position [1901, 12]
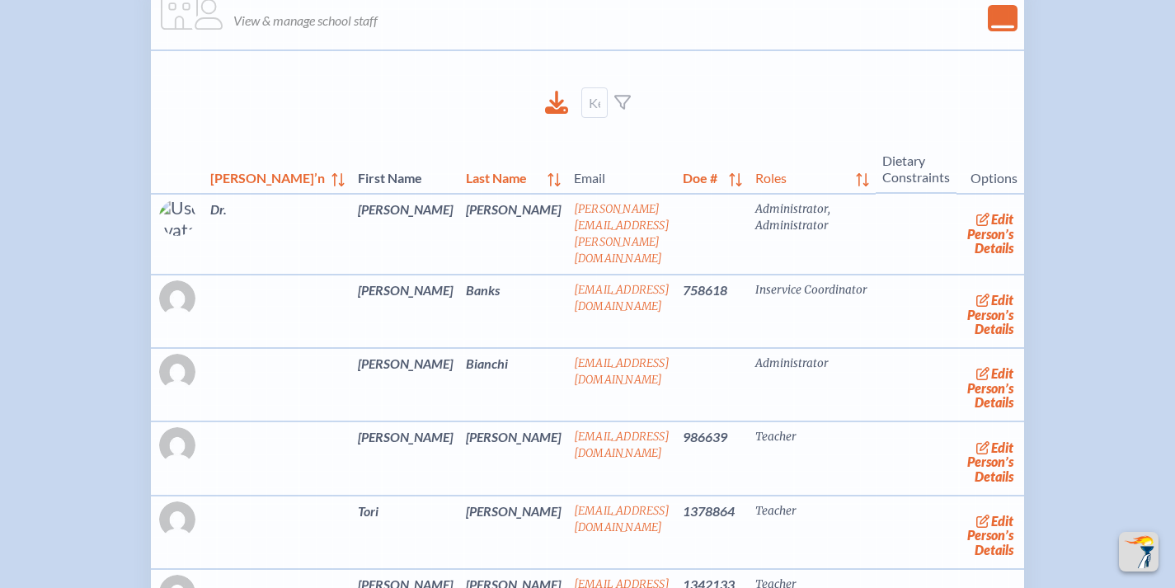
click at [992, 29] on icon "Close Console" at bounding box center [1003, 17] width 23 height 23
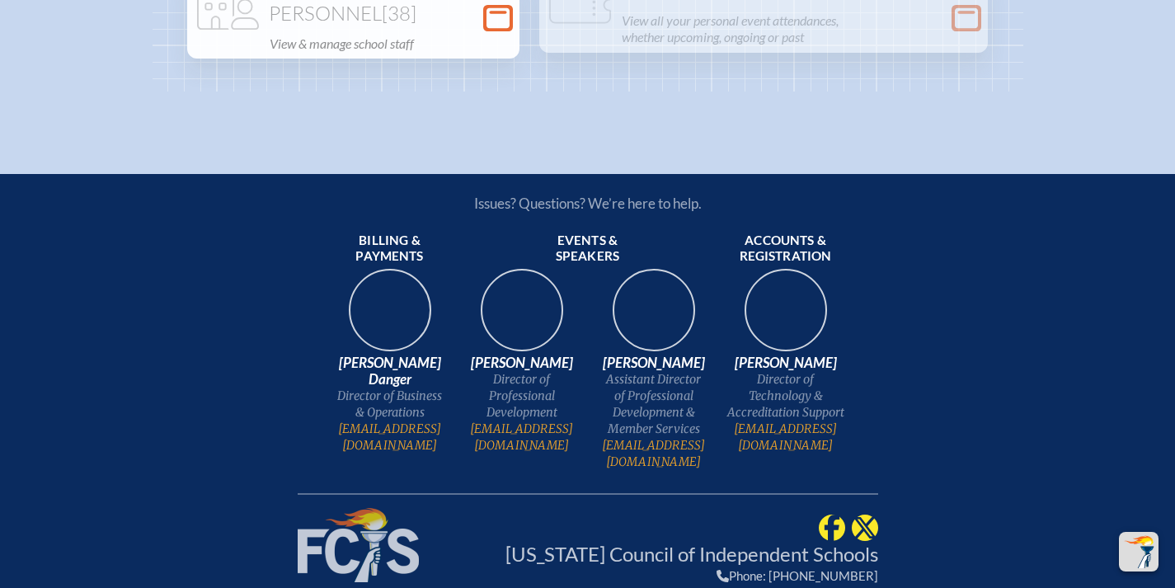
click at [510, 55] on p "View & manage school staff" at bounding box center [390, 43] width 240 height 23
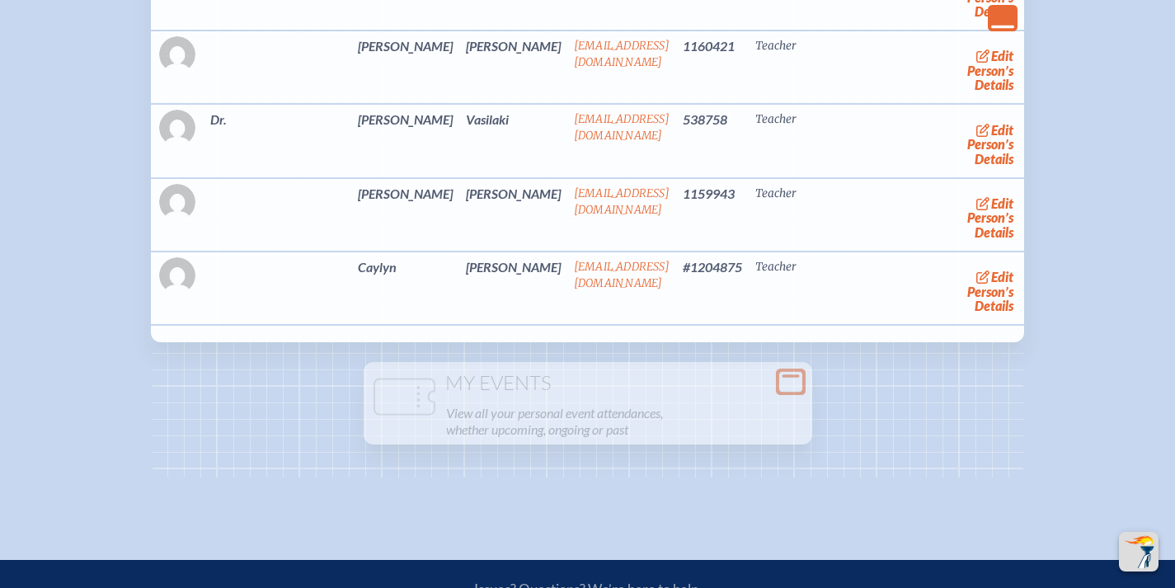
scroll to position [4572, 12]
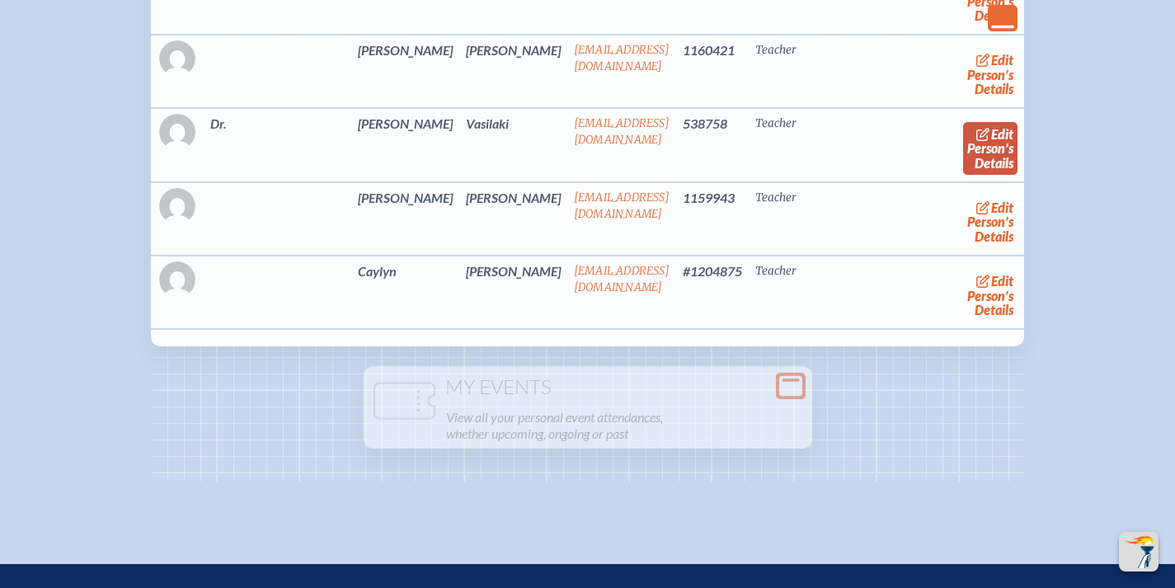
click at [963, 174] on link "edit Person’s Details" at bounding box center [990, 148] width 55 height 52
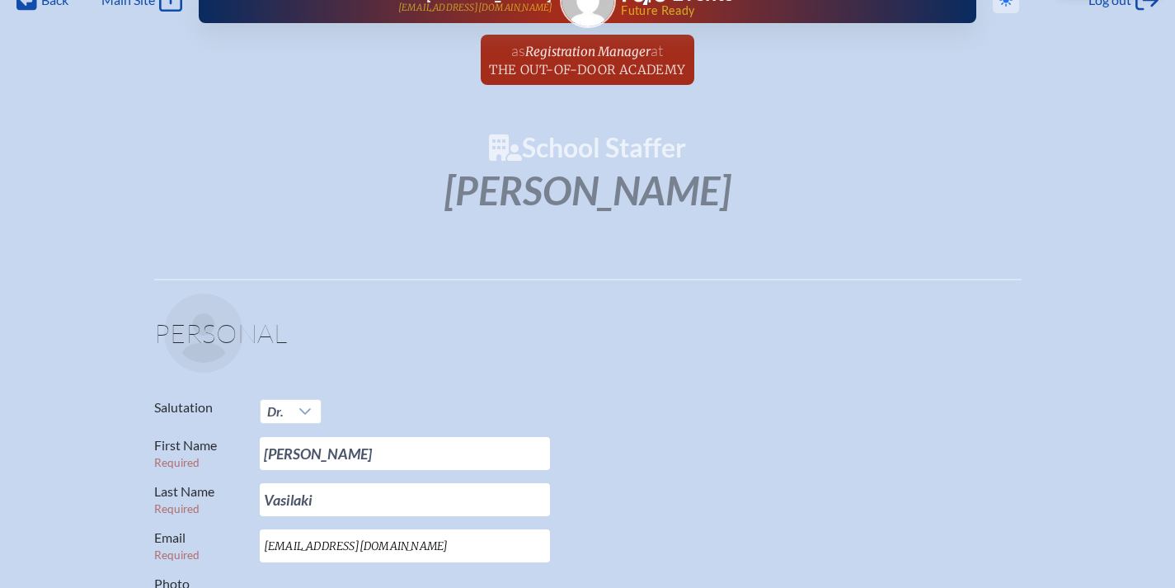
scroll to position [0, 4]
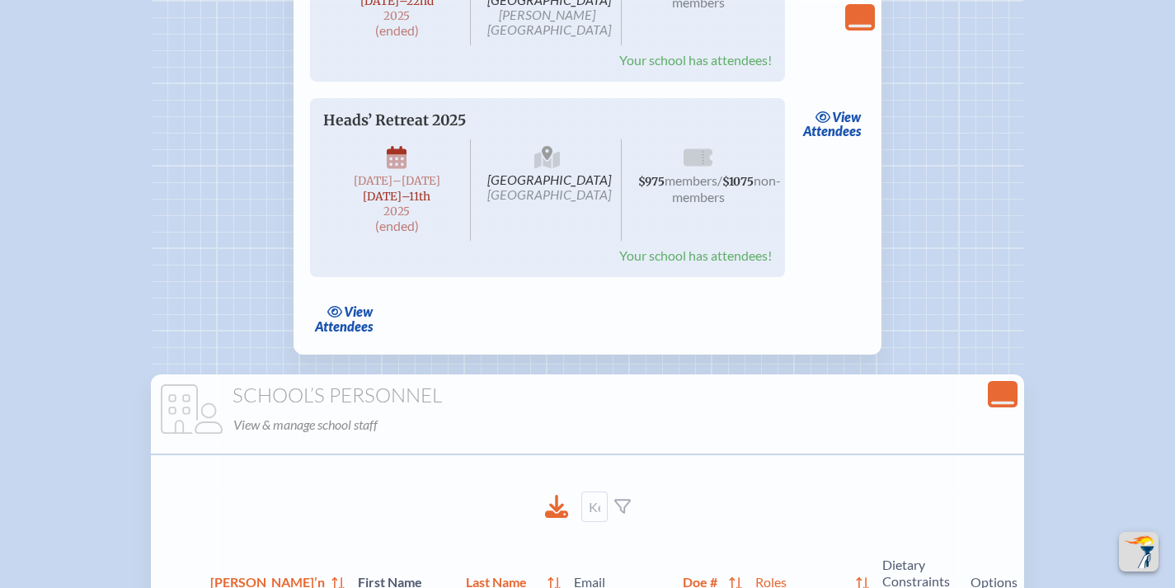
scroll to position [1390, 12]
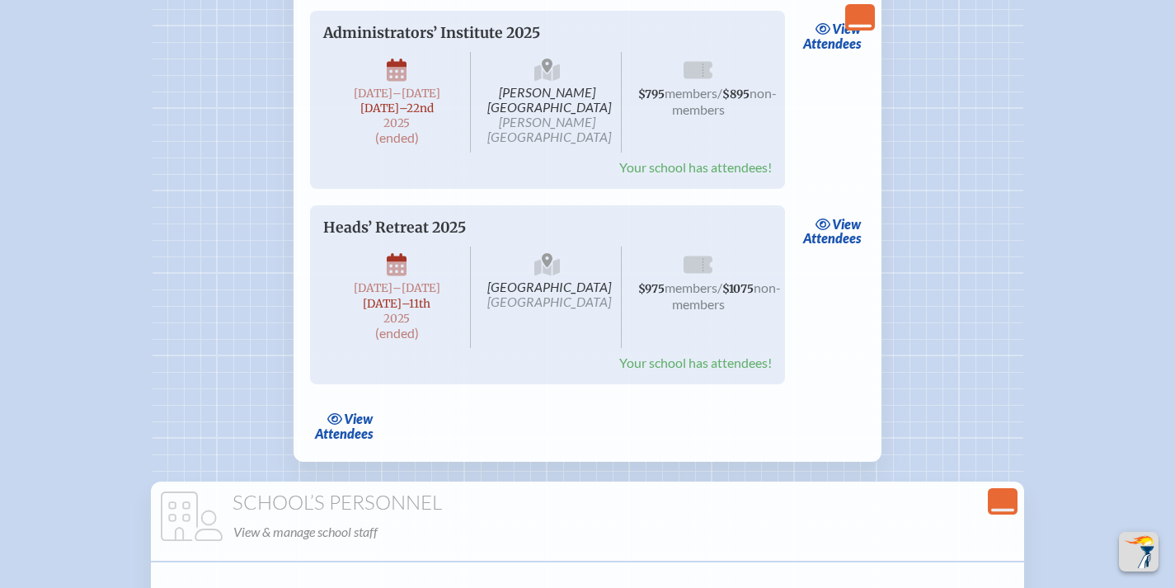
click at [849, 20] on icon "Close Console" at bounding box center [860, 17] width 23 height 23
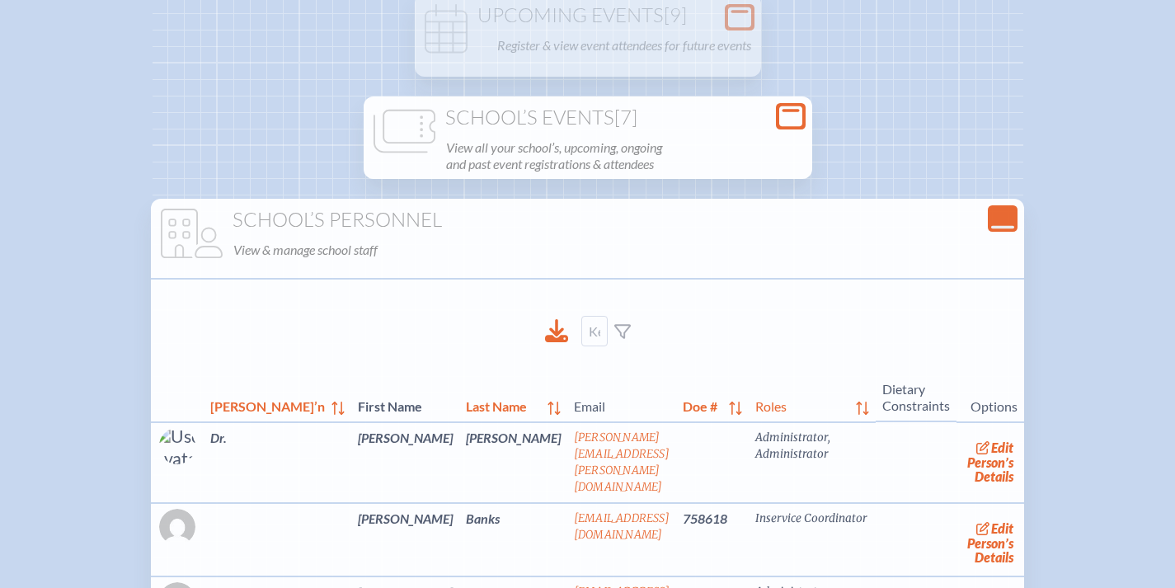
scroll to position [211, 12]
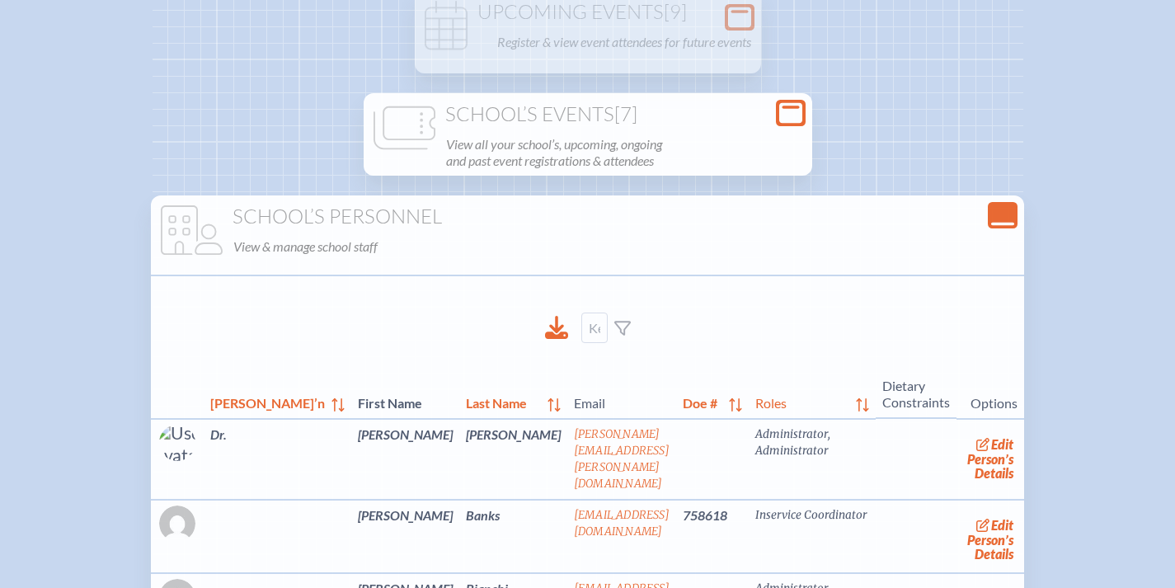
click at [992, 216] on icon "Close Console" at bounding box center [1003, 215] width 23 height 23
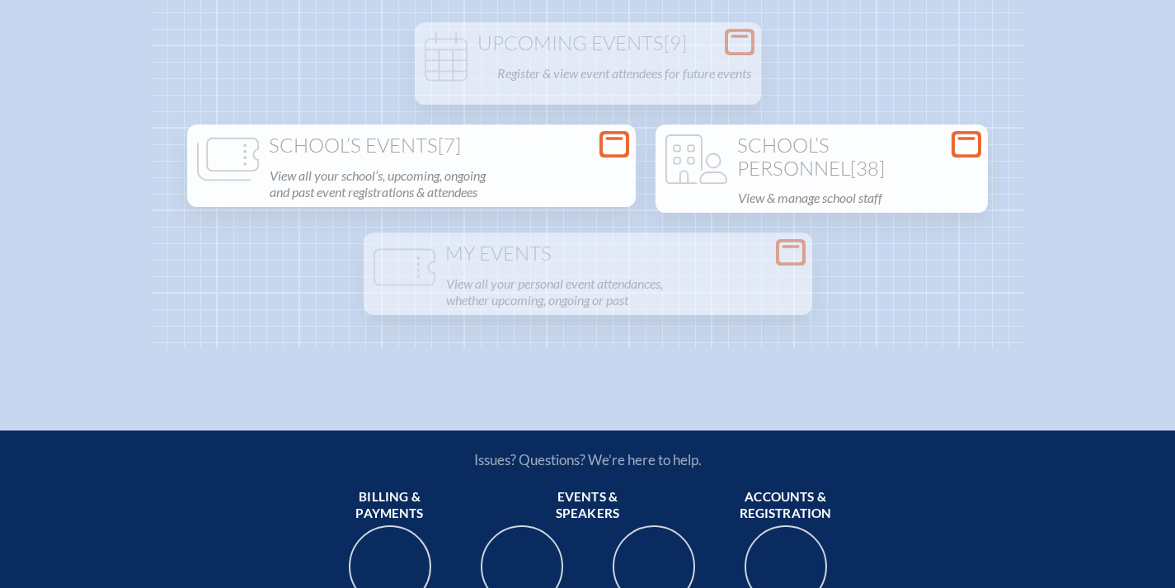
scroll to position [172, 0]
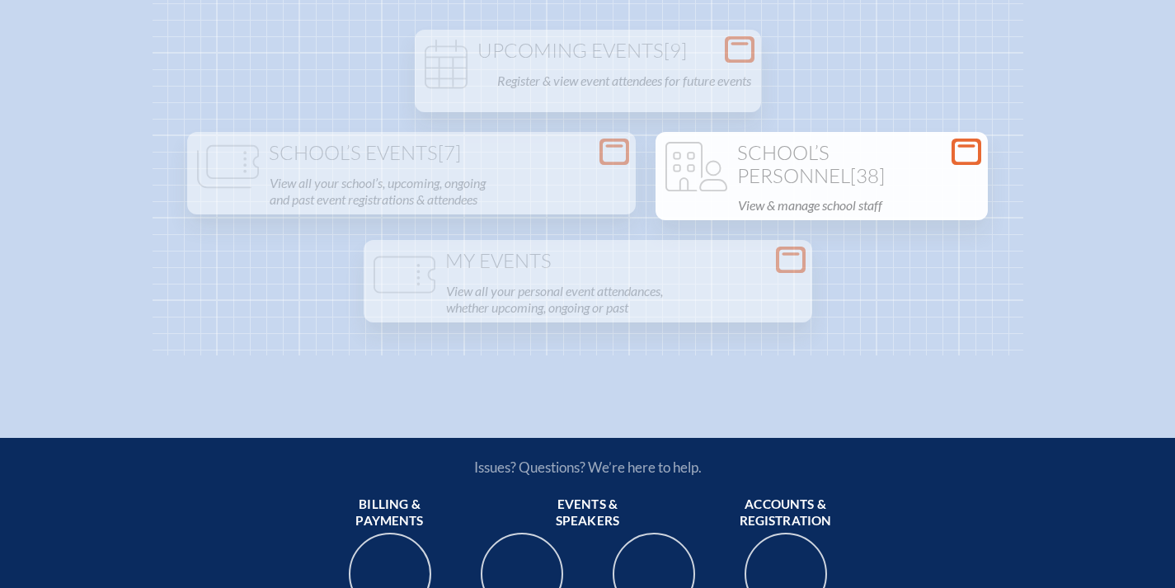
click at [662, 187] on h1 "School’s Personnel [38]" at bounding box center [821, 164] width 319 height 45
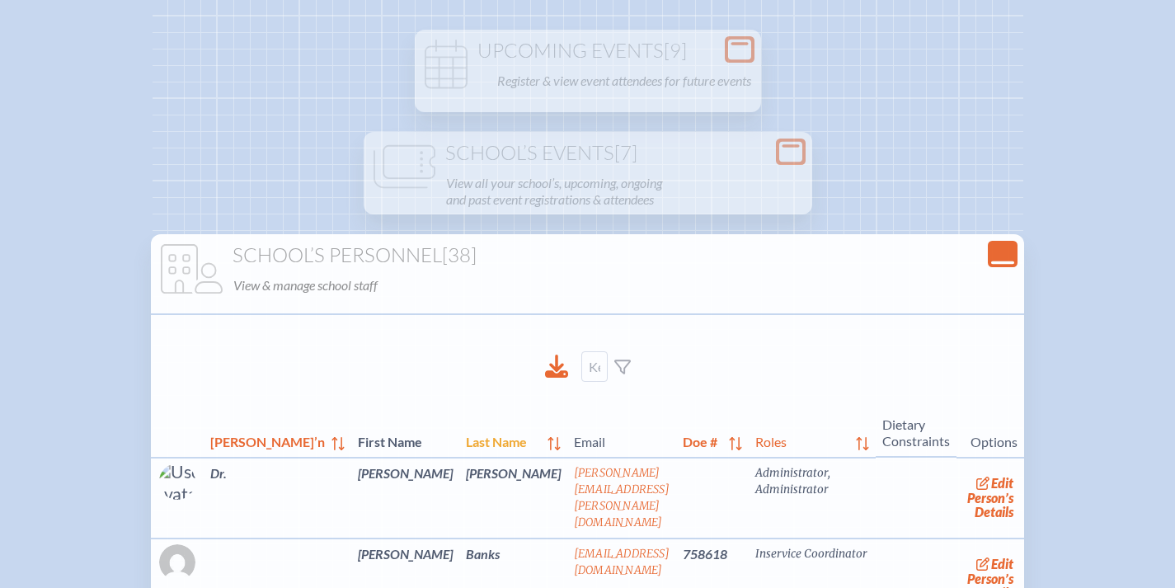
click at [466, 440] on span "Last Name" at bounding box center [503, 441] width 75 height 20
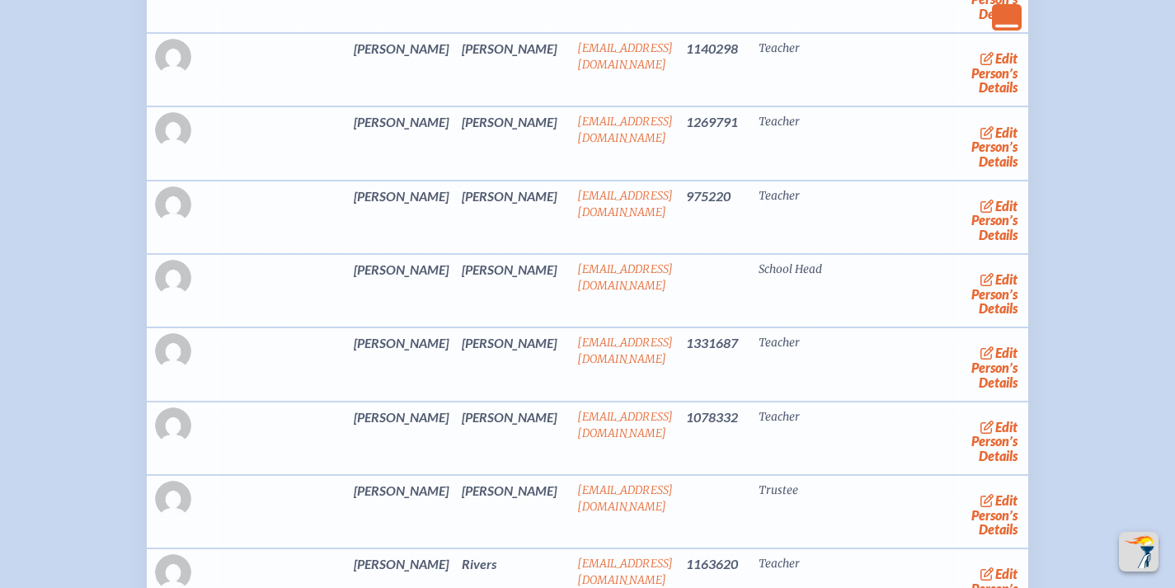
scroll to position [2084, 0]
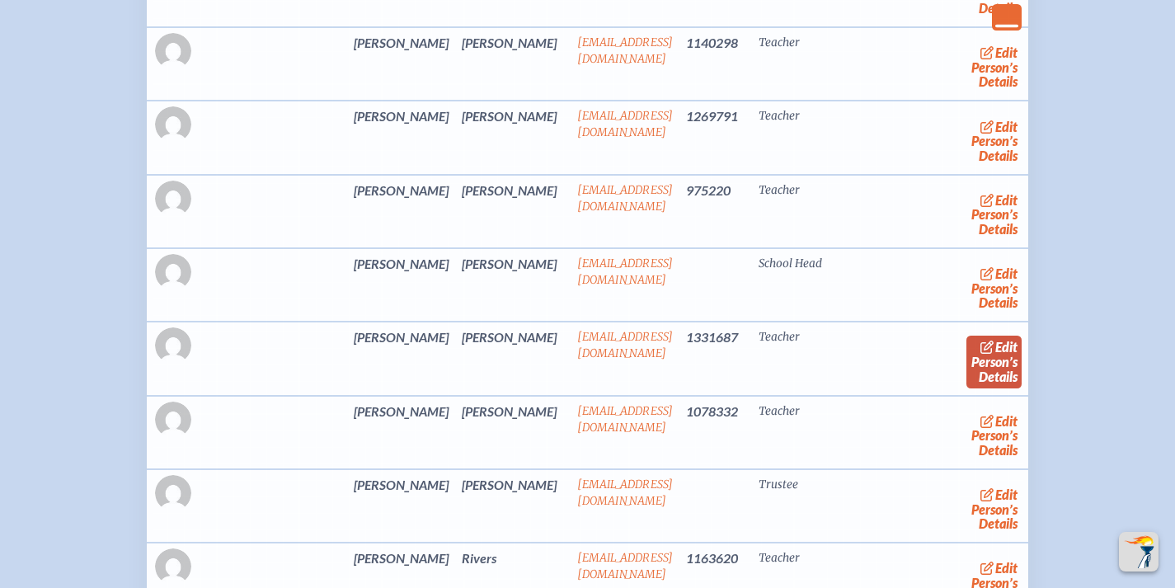
click at [971, 350] on link "edit Person’s Details" at bounding box center [994, 362] width 55 height 52
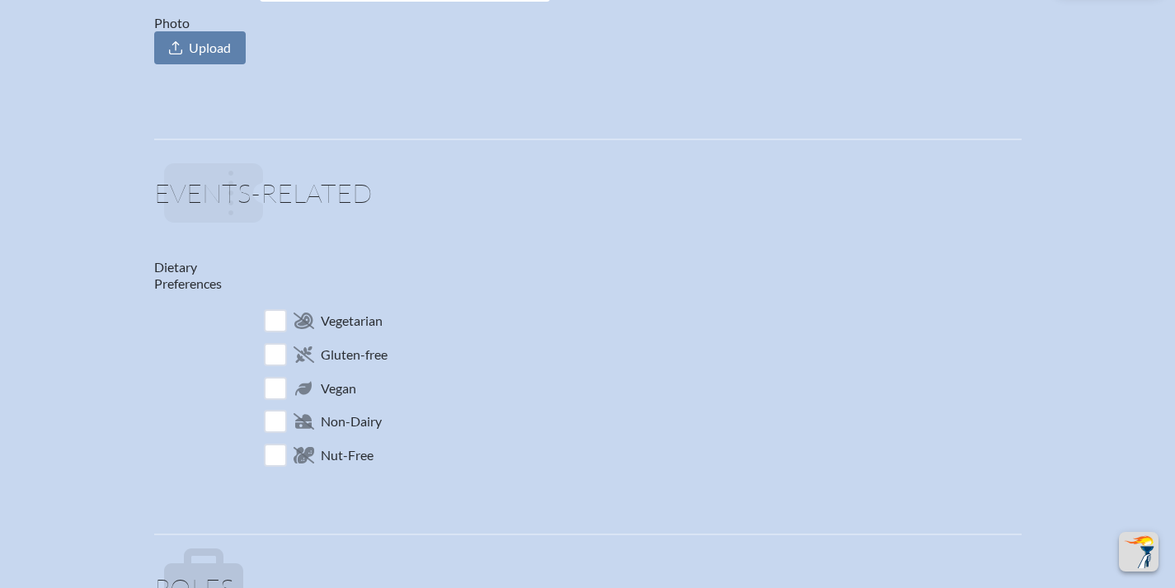
scroll to position [0, 7]
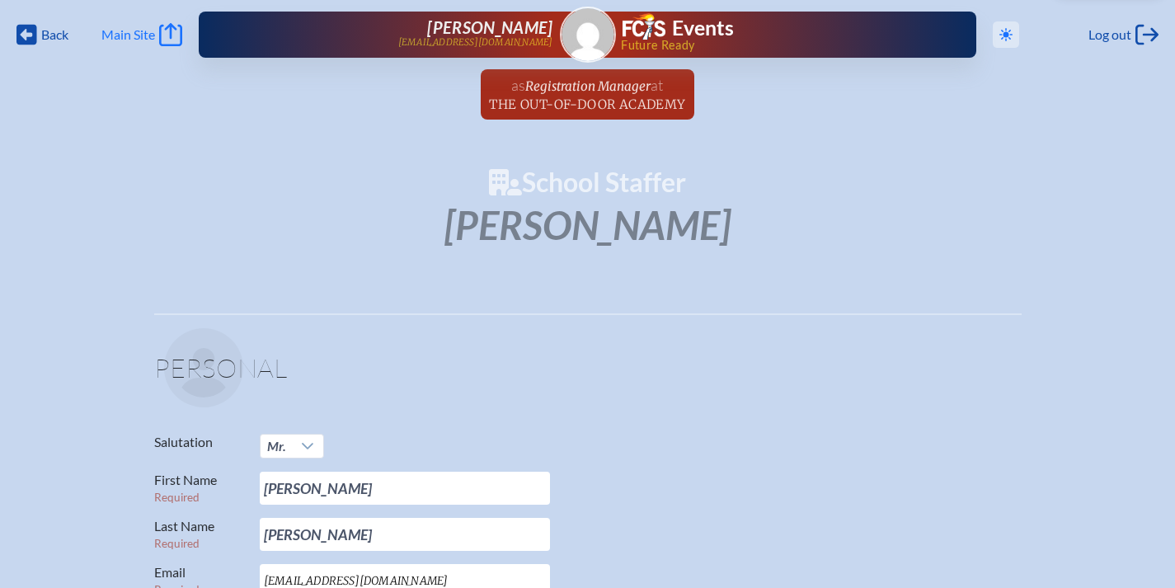
click at [165, 36] on icon "Main Site" at bounding box center [170, 34] width 23 height 23
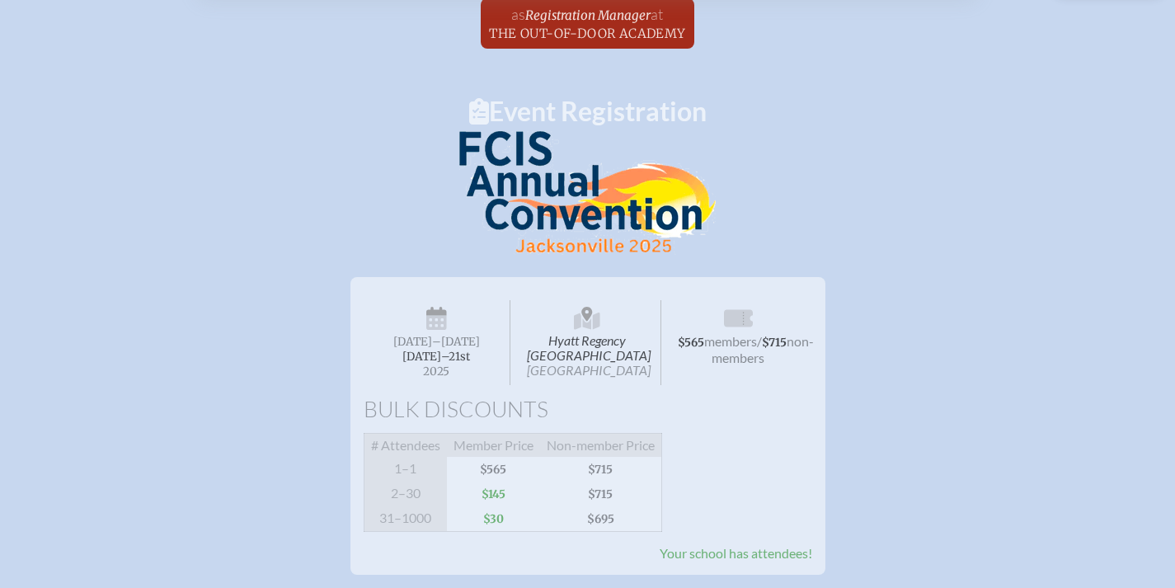
scroll to position [54, 0]
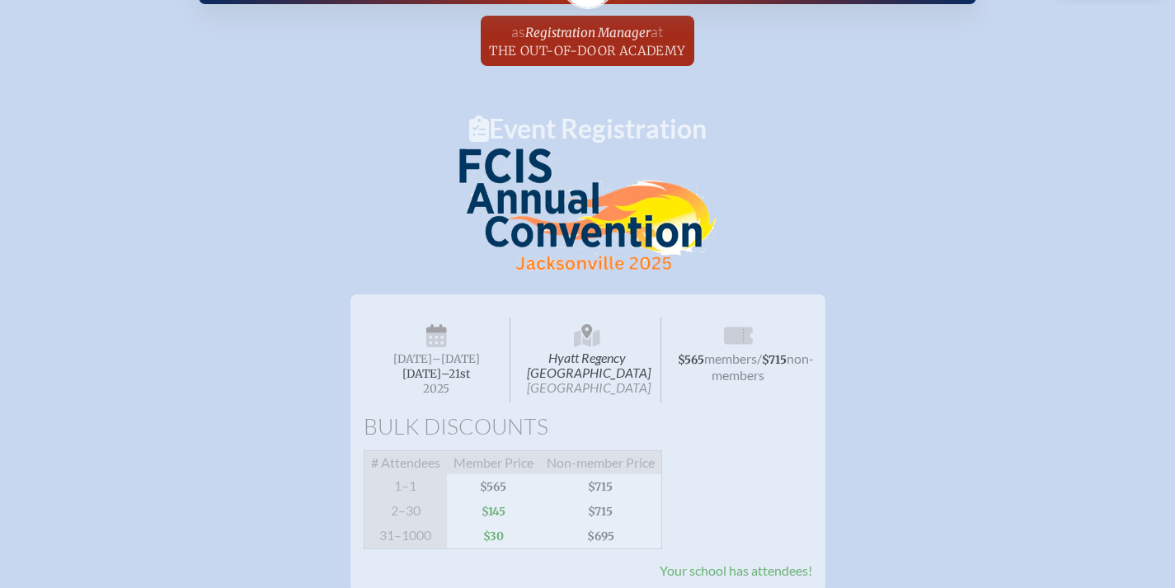
click at [716, 563] on span "Your school has attendees!" at bounding box center [736, 571] width 153 height 16
click at [577, 318] on span "Hyatt Regency [GEOGRAPHIC_DATA] [GEOGRAPHIC_DATA]" at bounding box center [588, 360] width 148 height 85
click at [585, 30] on span "Registration Manager" at bounding box center [587, 33] width 125 height 16
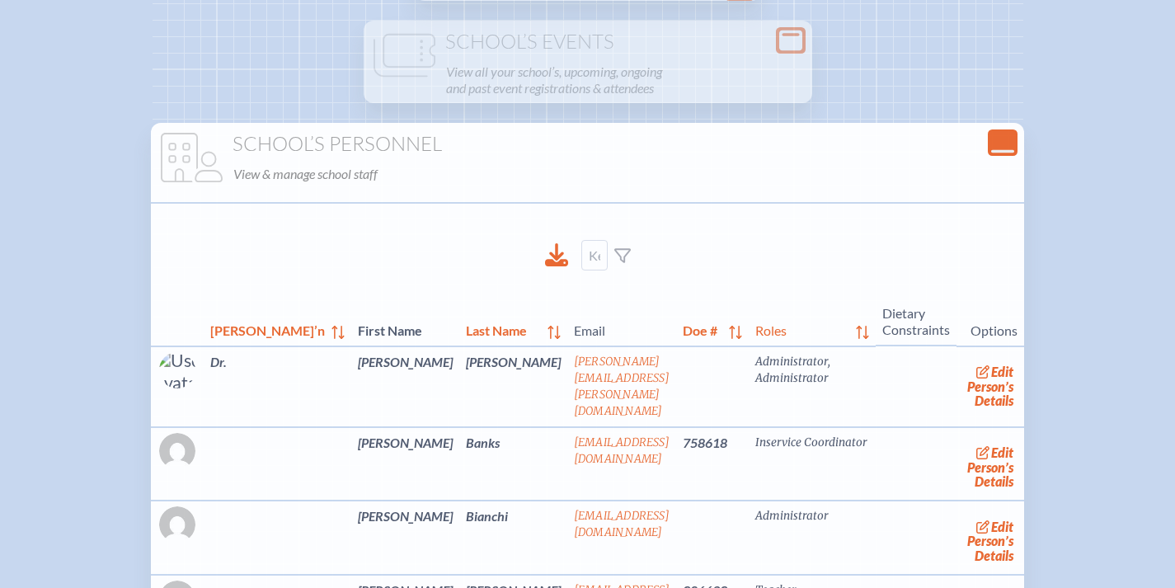
scroll to position [285, 0]
click at [351, 443] on td "Jessica" at bounding box center [405, 462] width 108 height 73
click at [195, 444] on img at bounding box center [177, 450] width 36 height 36
click at [203, 366] on img at bounding box center [178, 371] width 50 height 44
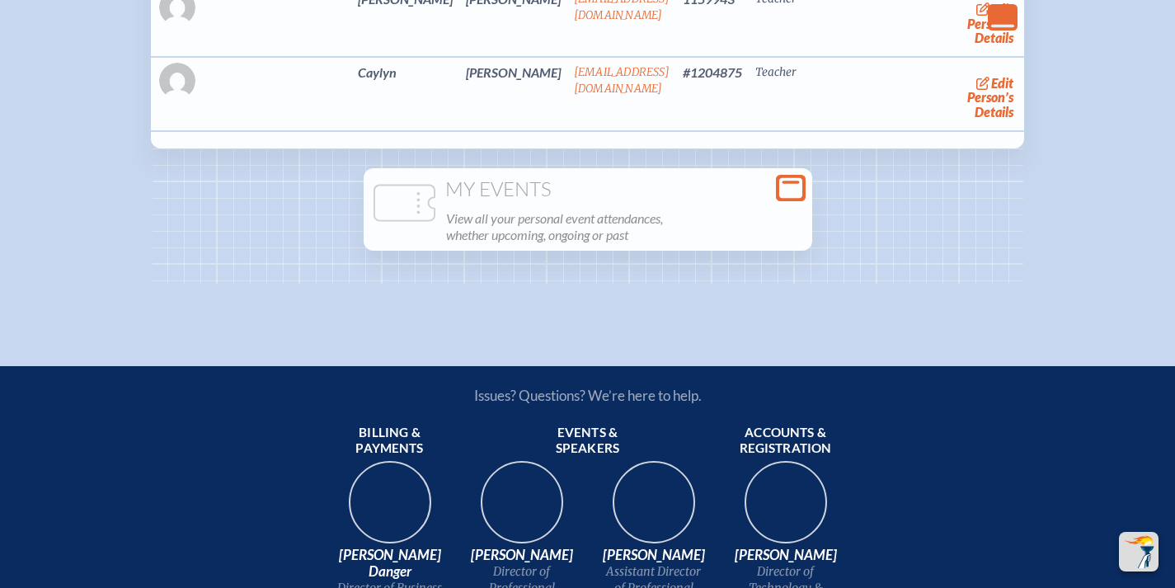
scroll to position [3301, 0]
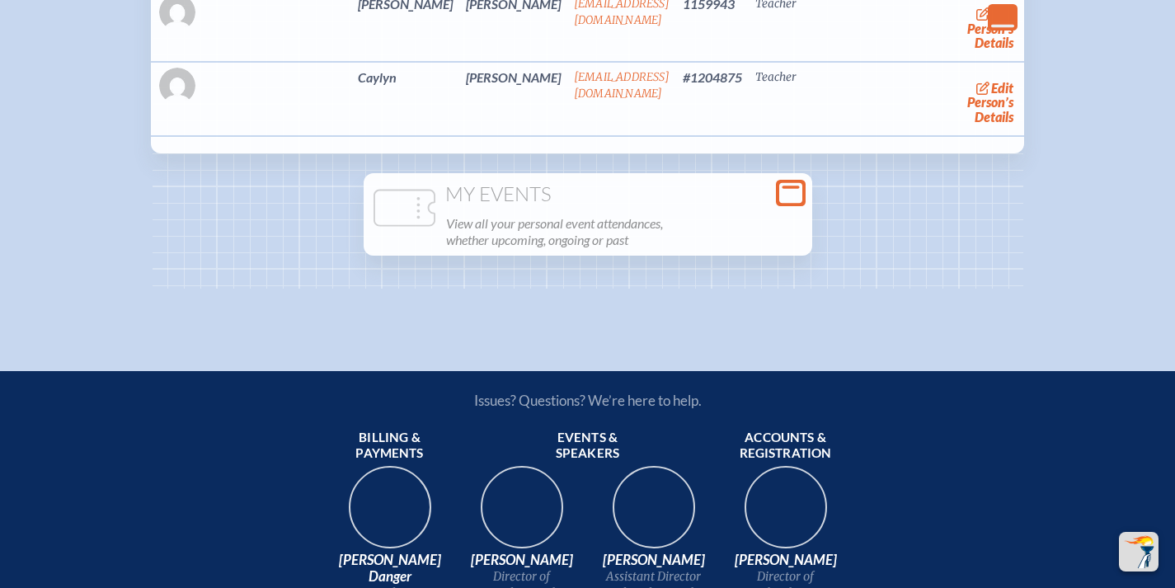
drag, startPoint x: 768, startPoint y: 191, endPoint x: 776, endPoint y: 191, distance: 8.3
click at [769, 191] on h1 "My Events" at bounding box center [588, 194] width 436 height 23
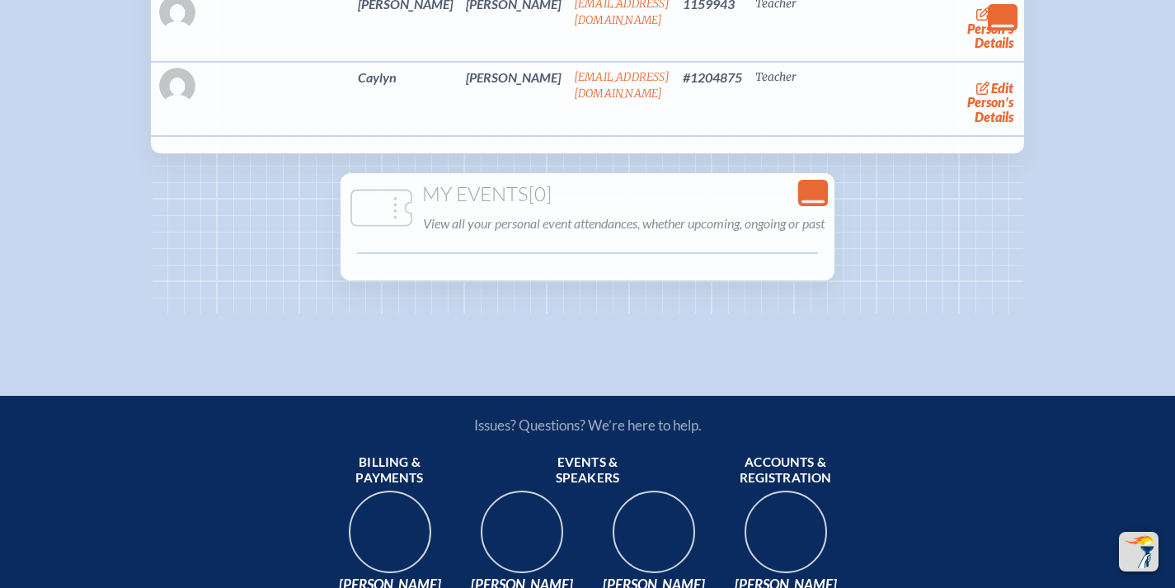
click at [803, 191] on h1 "My Events [0]" at bounding box center [587, 194] width 481 height 23
click at [814, 189] on icon "Close Console" at bounding box center [813, 192] width 23 height 23
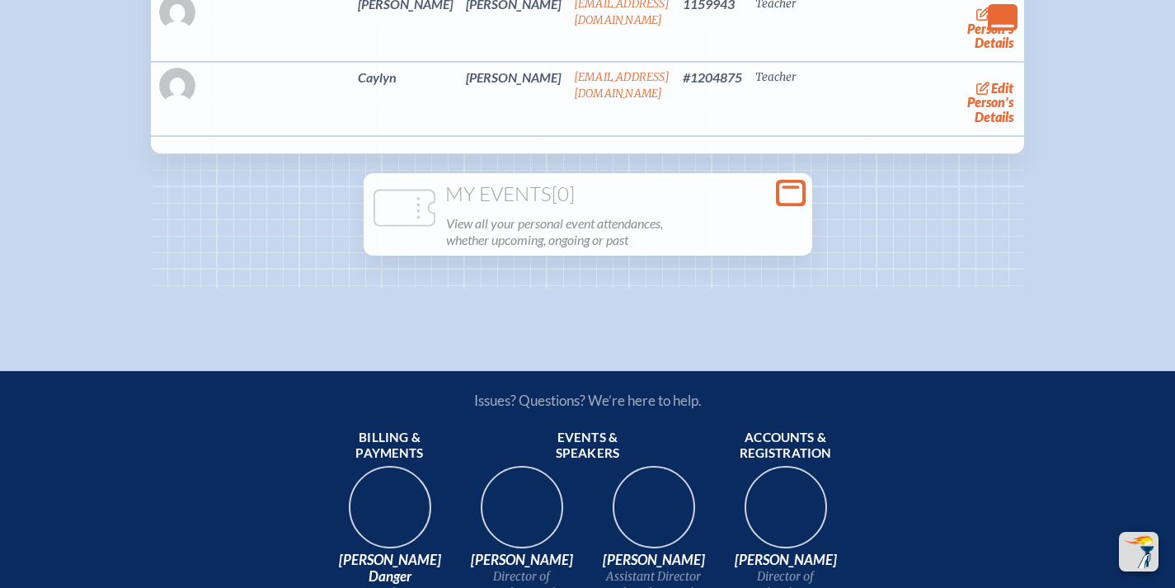
click at [777, 187] on div "Open Console" at bounding box center [791, 193] width 30 height 26
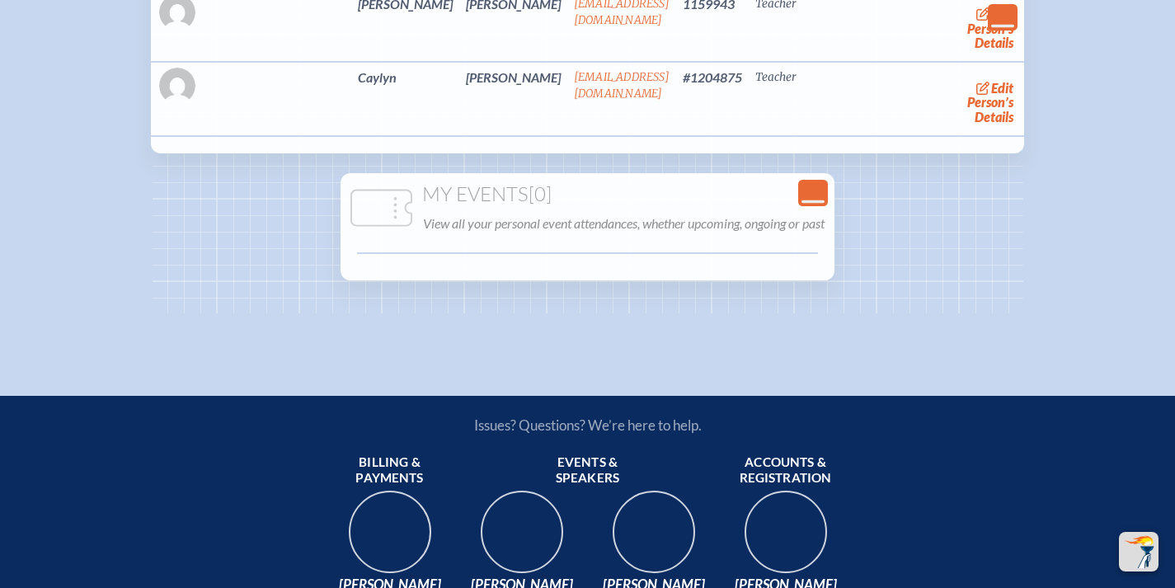
click at [490, 194] on h1 "My Events [0]" at bounding box center [587, 194] width 481 height 23
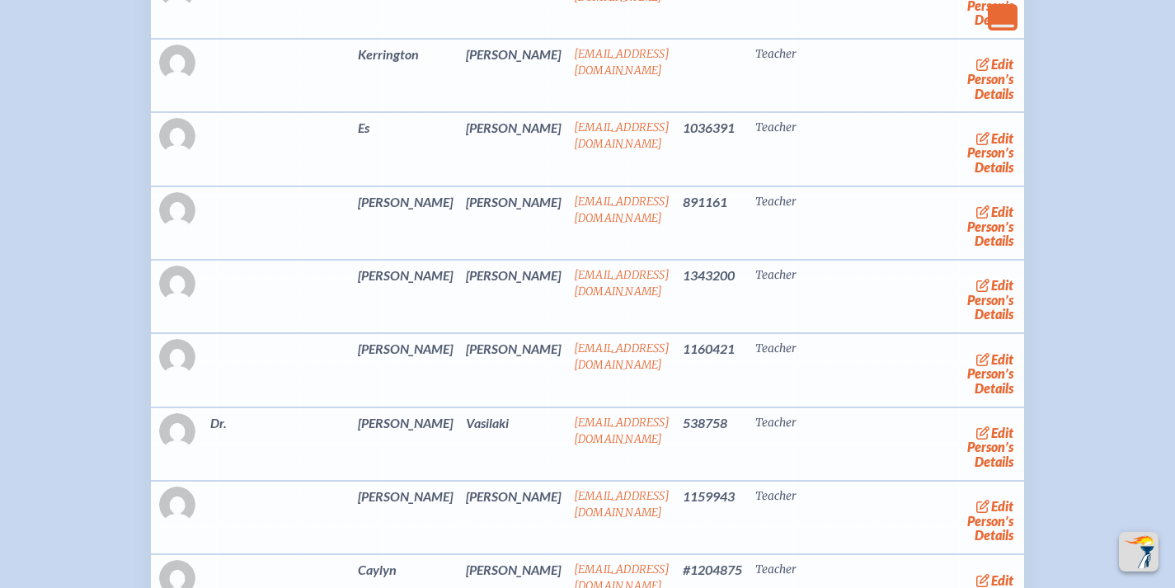
scroll to position [2750, 0]
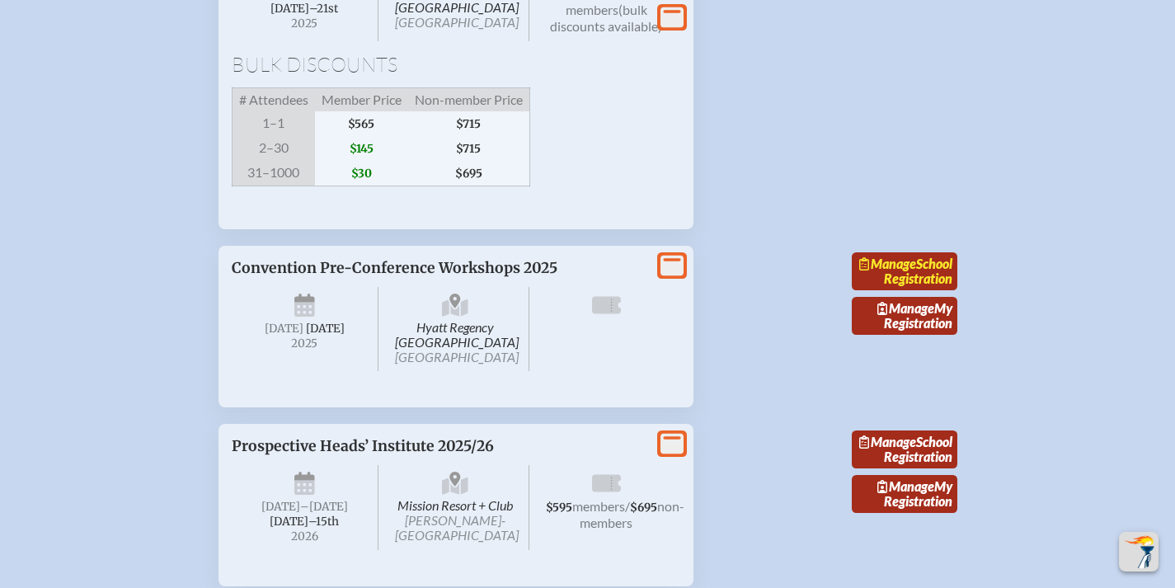
scroll to position [1872, 0]
click at [880, 290] on link "Manage School Registration" at bounding box center [905, 271] width 106 height 38
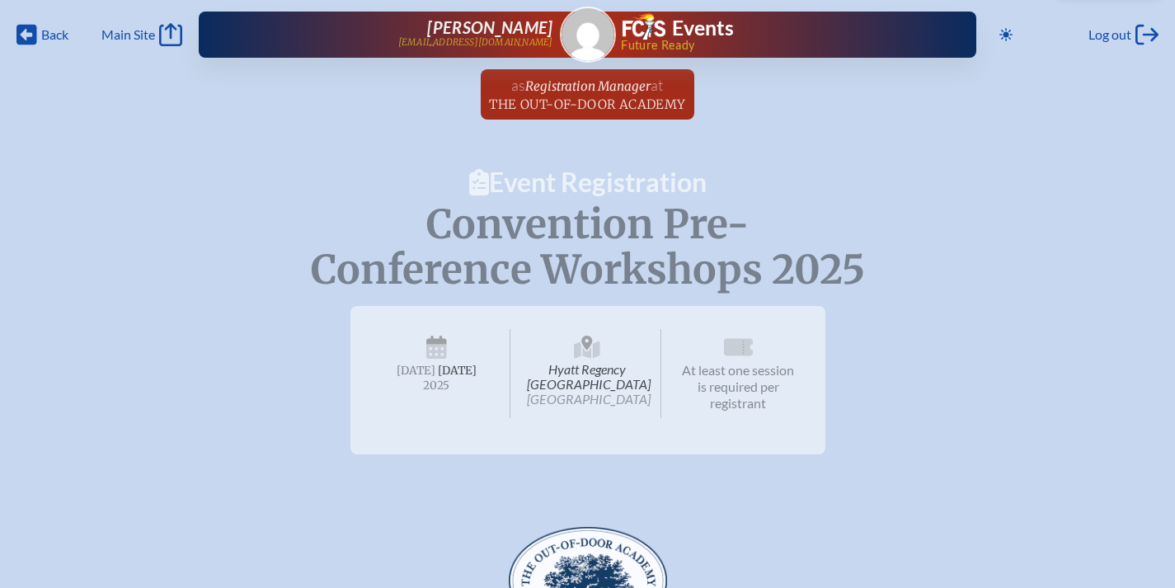
scroll to position [4, 0]
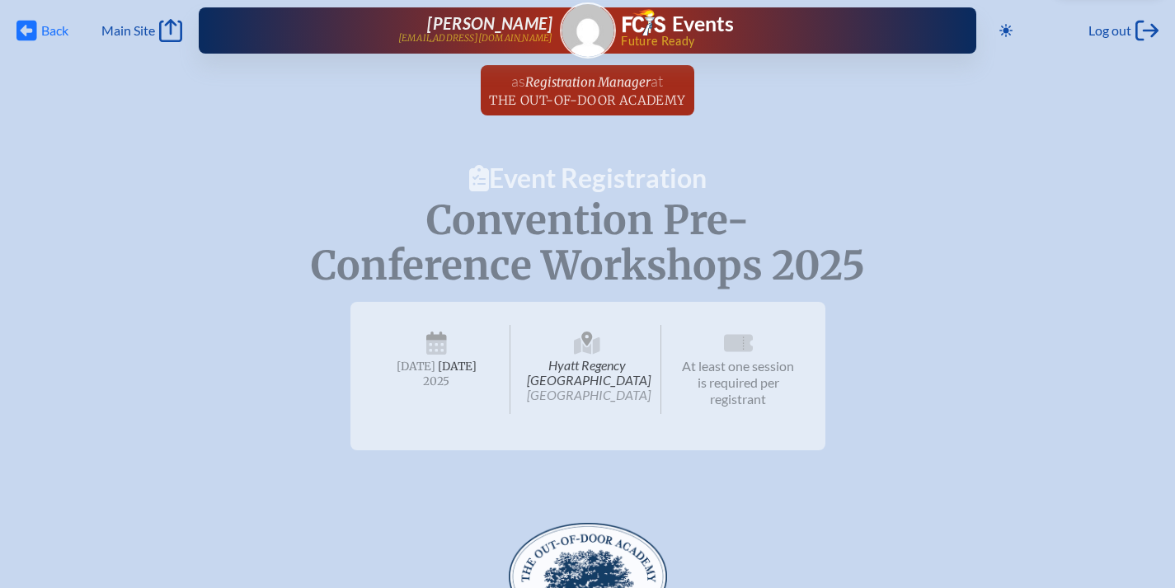
click at [30, 26] on icon at bounding box center [26, 31] width 21 height 21
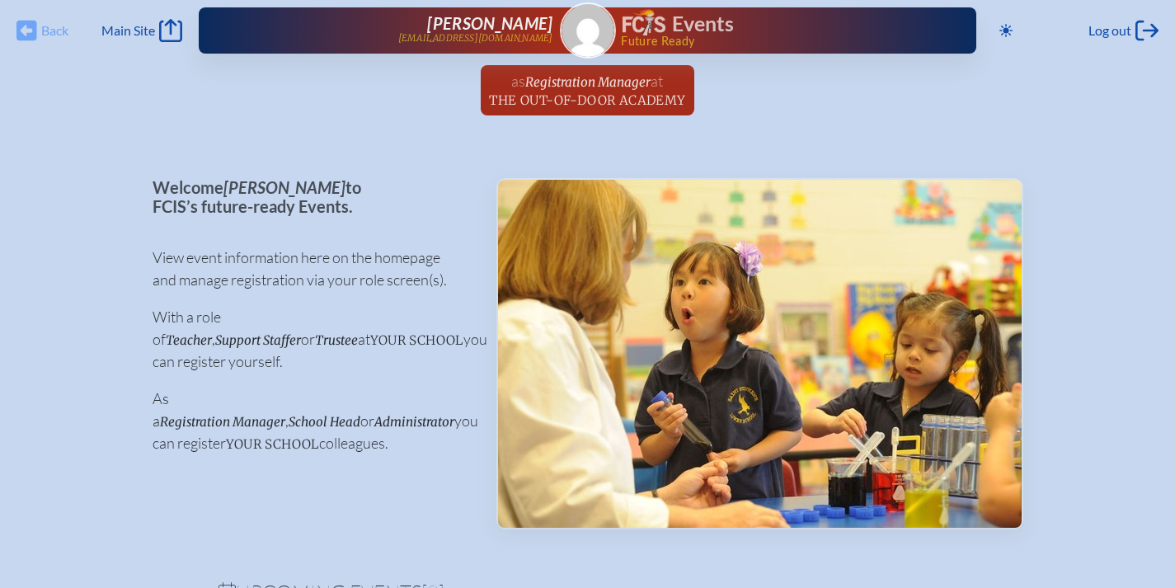
scroll to position [1872, 0]
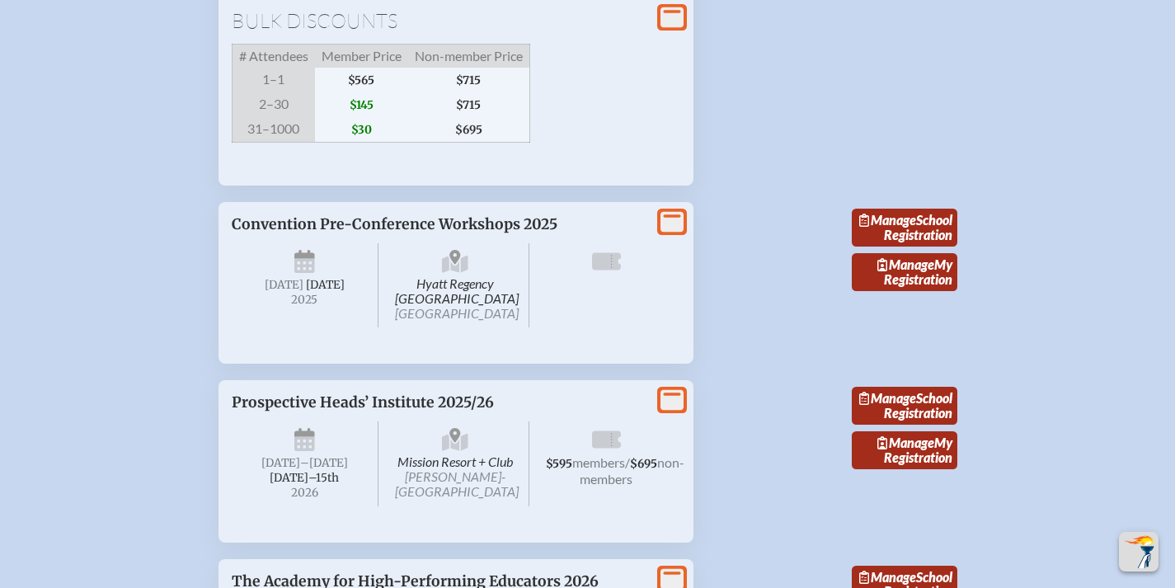
click at [310, 233] on span "Convention Pre-Conference Workshops 2025" at bounding box center [395, 224] width 326 height 18
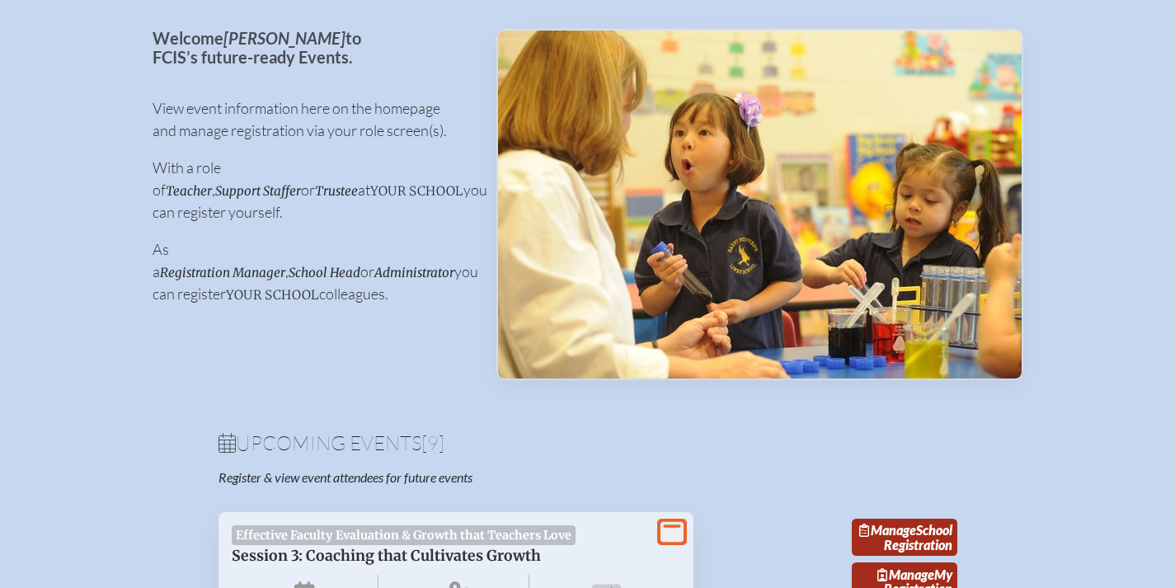
scroll to position [0, 0]
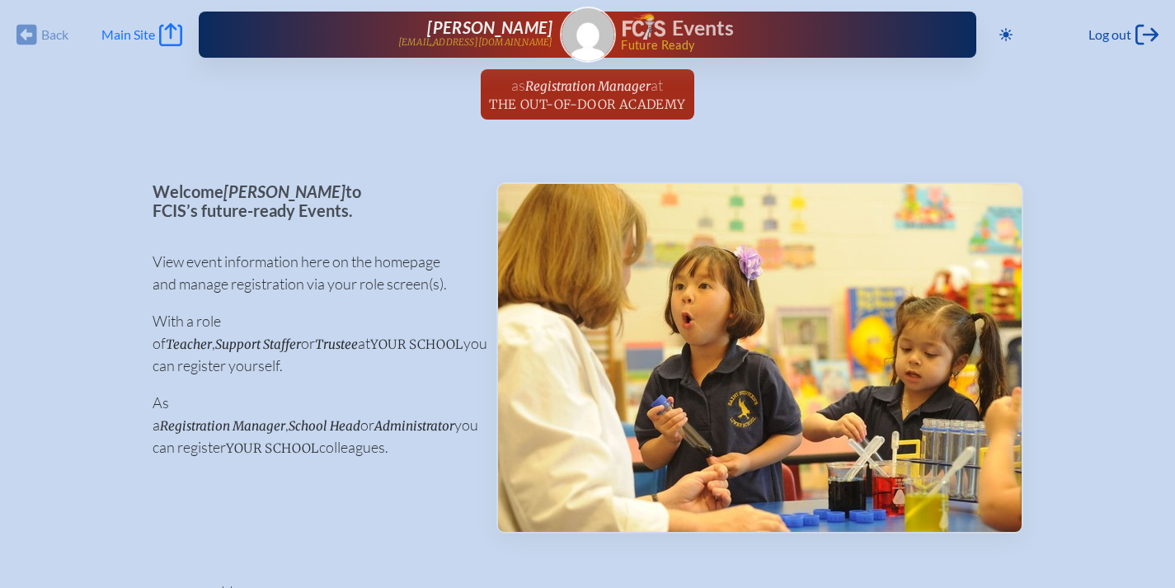
click at [118, 37] on span "Main Site" at bounding box center [128, 34] width 54 height 16
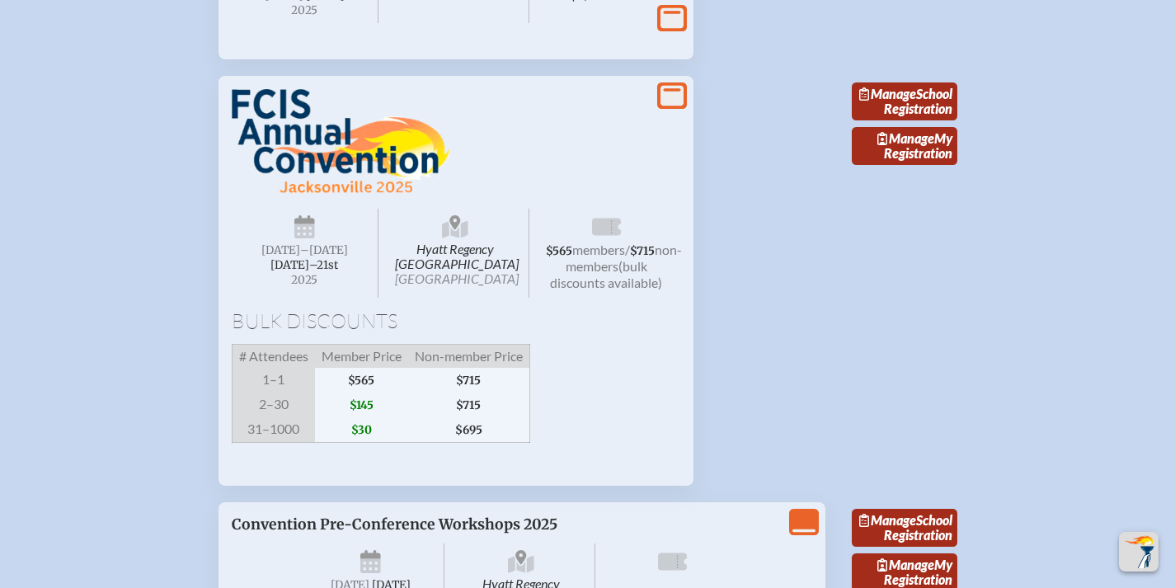
scroll to position [1601, 8]
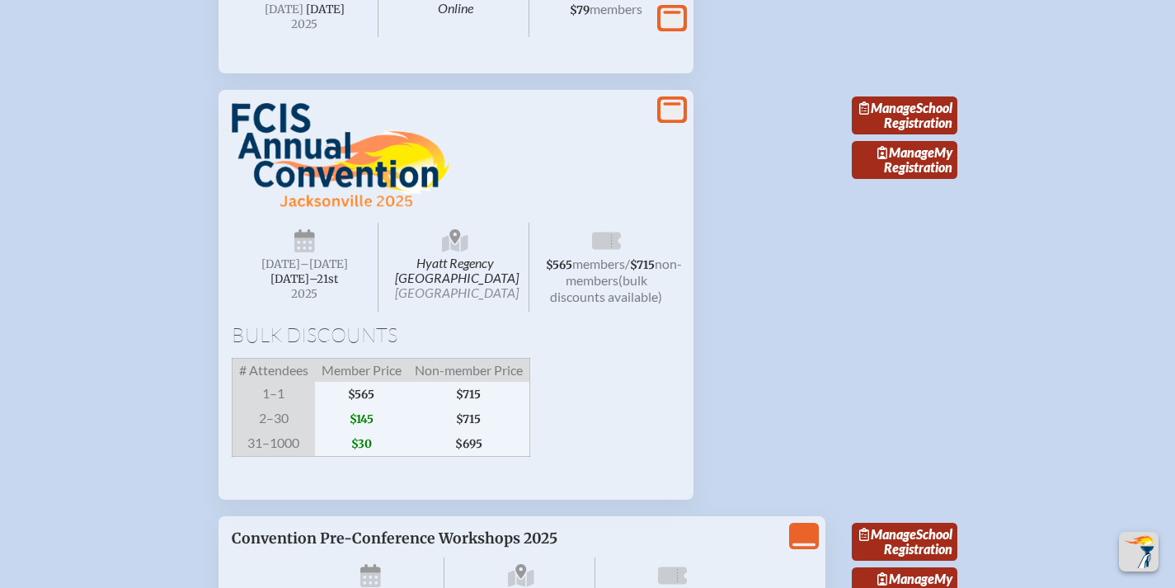
click at [299, 208] on img at bounding box center [341, 156] width 219 height 106
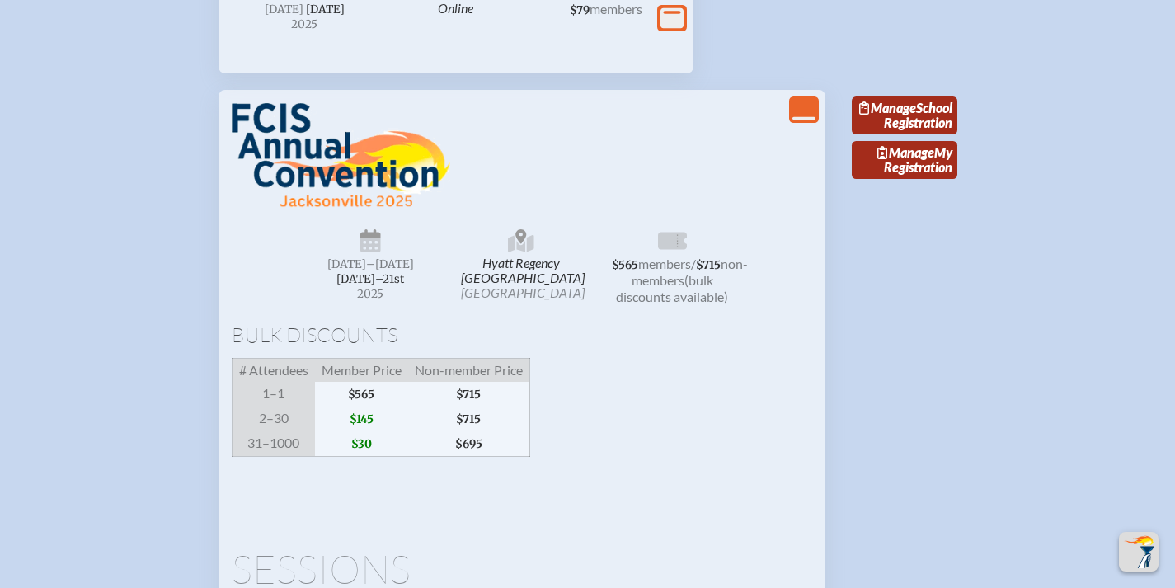
click at [803, 121] on icon "View Less" at bounding box center [804, 109] width 23 height 23
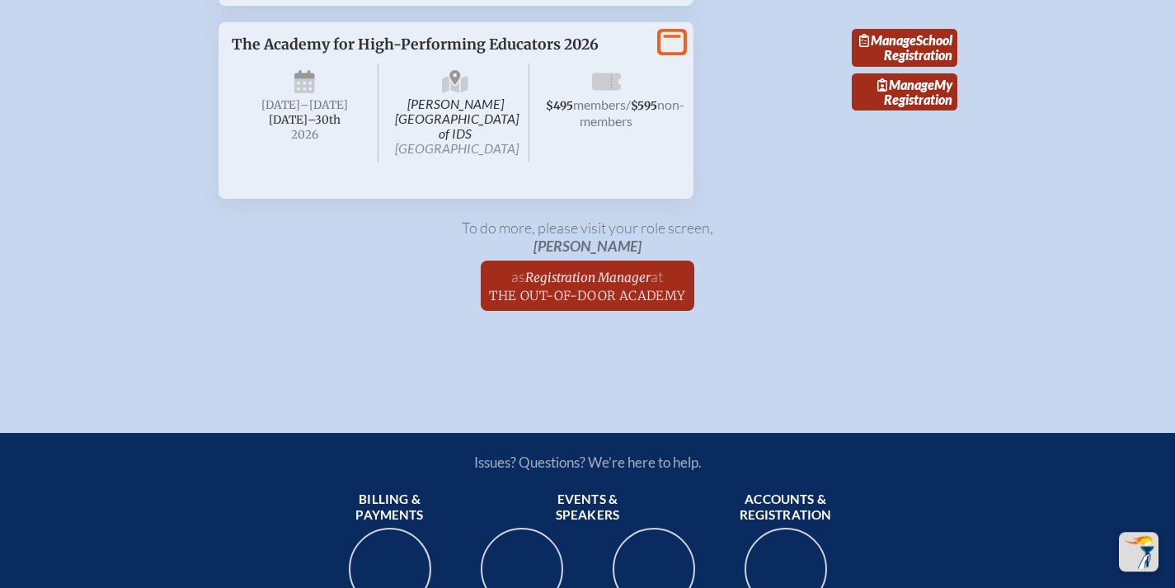
scroll to position [2840, 8]
